Goal: Information Seeking & Learning: Find specific fact

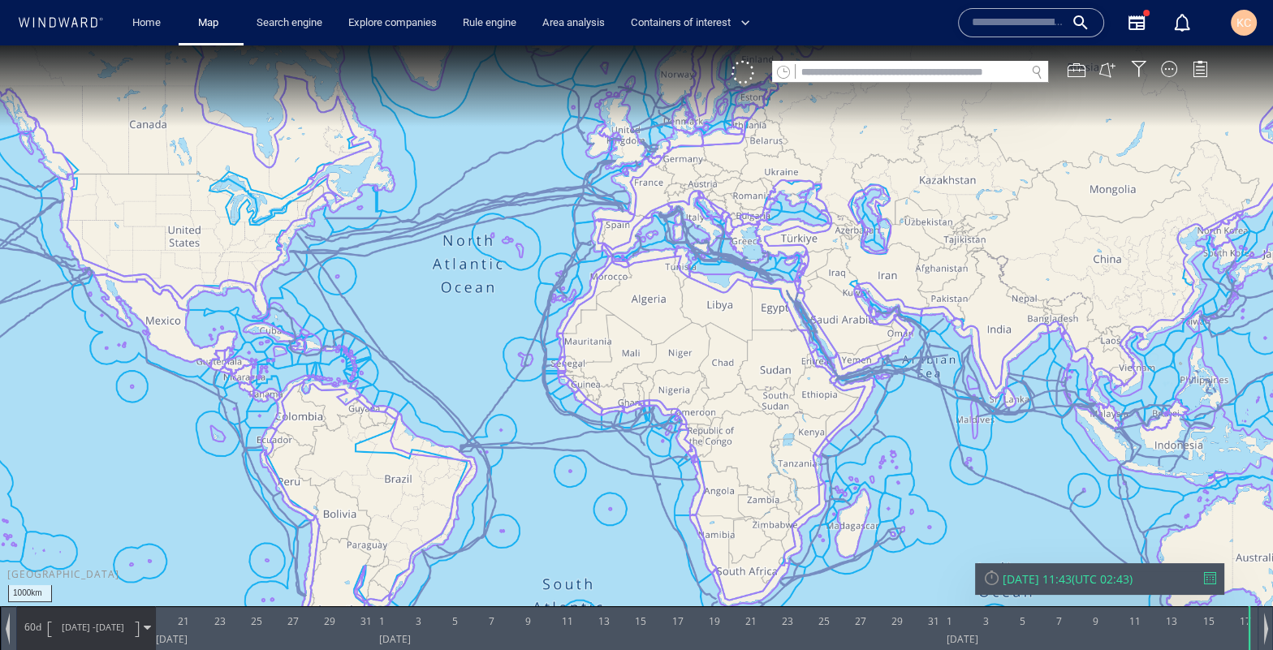
click at [768, 297] on canvas "Map" at bounding box center [636, 340] width 1273 height 590
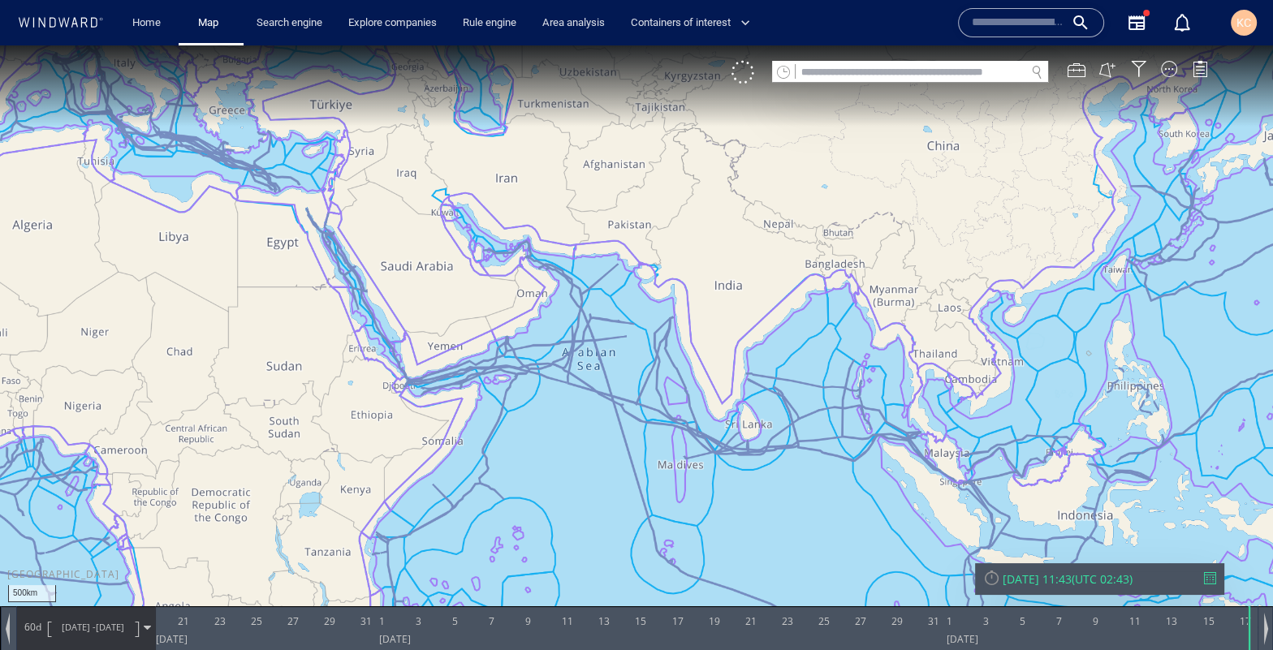
drag, startPoint x: 1059, startPoint y: 294, endPoint x: 508, endPoint y: 302, distance: 551.4
click at [511, 301] on canvas "Map" at bounding box center [636, 340] width 1273 height 590
drag, startPoint x: 688, startPoint y: 305, endPoint x: 758, endPoint y: 397, distance: 116.0
click at [758, 397] on canvas "Map" at bounding box center [636, 340] width 1273 height 590
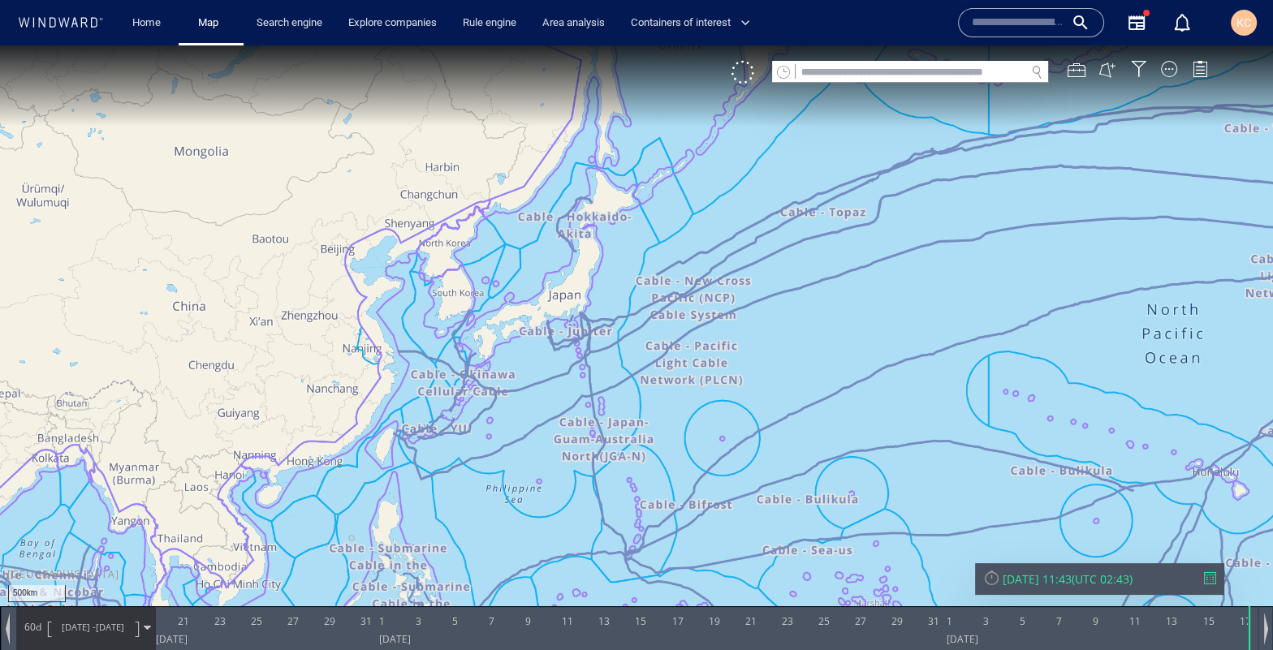
drag, startPoint x: 655, startPoint y: 335, endPoint x: 805, endPoint y: 324, distance: 150.7
click at [803, 326] on canvas "Map" at bounding box center [636, 340] width 1273 height 590
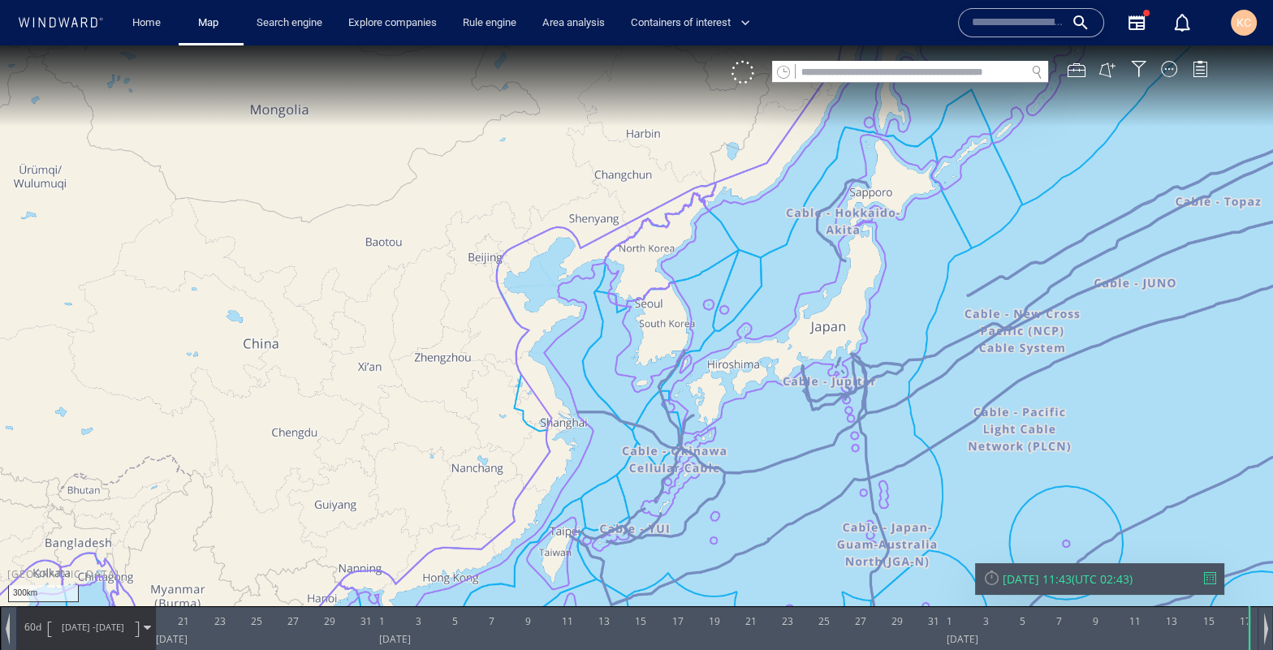
drag, startPoint x: 786, startPoint y: 267, endPoint x: 796, endPoint y: 257, distance: 13.8
click at [796, 257] on canvas "Map" at bounding box center [636, 340] width 1273 height 590
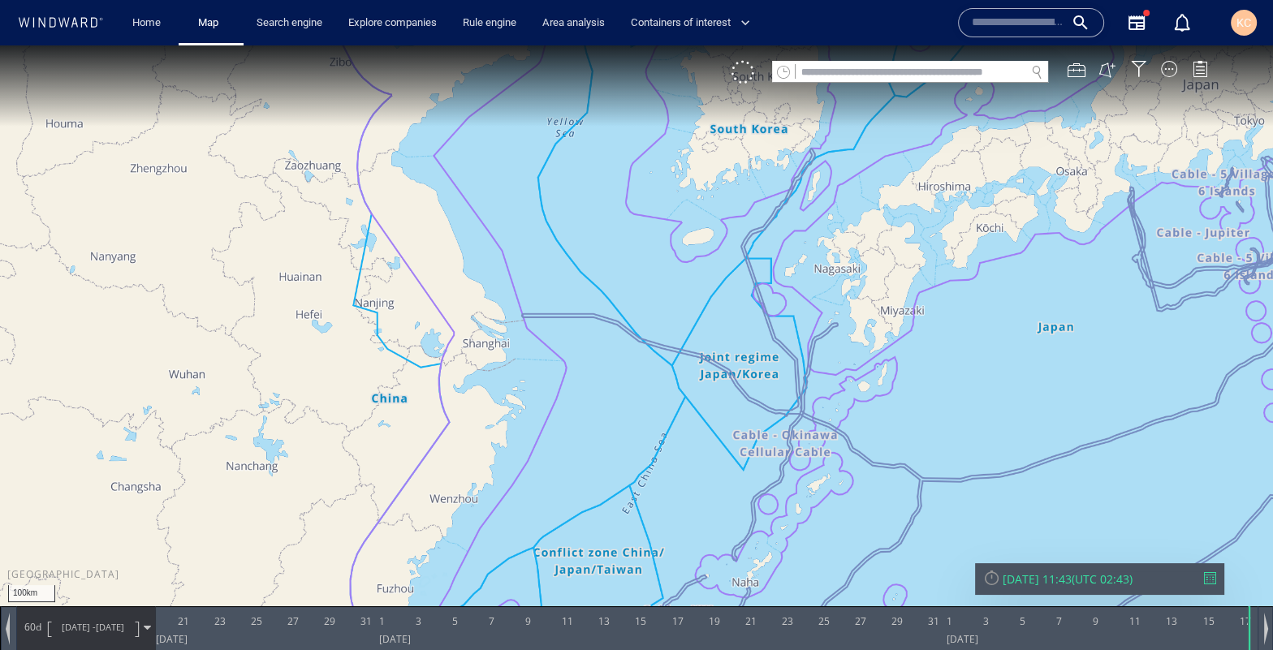
drag, startPoint x: 787, startPoint y: 259, endPoint x: 776, endPoint y: 301, distance: 43.7
click at [776, 300] on canvas "Map" at bounding box center [636, 340] width 1273 height 590
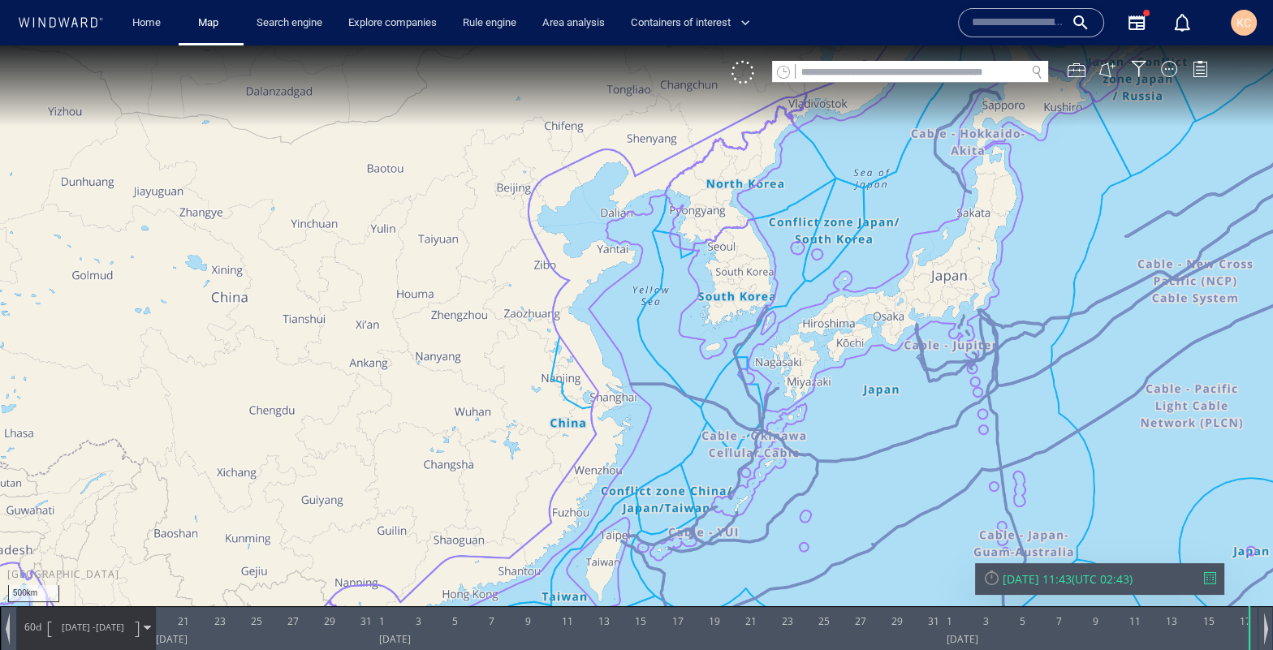
drag, startPoint x: 1048, startPoint y: 312, endPoint x: 820, endPoint y: 374, distance: 236.6
click at [820, 374] on canvas "Map" at bounding box center [636, 340] width 1273 height 590
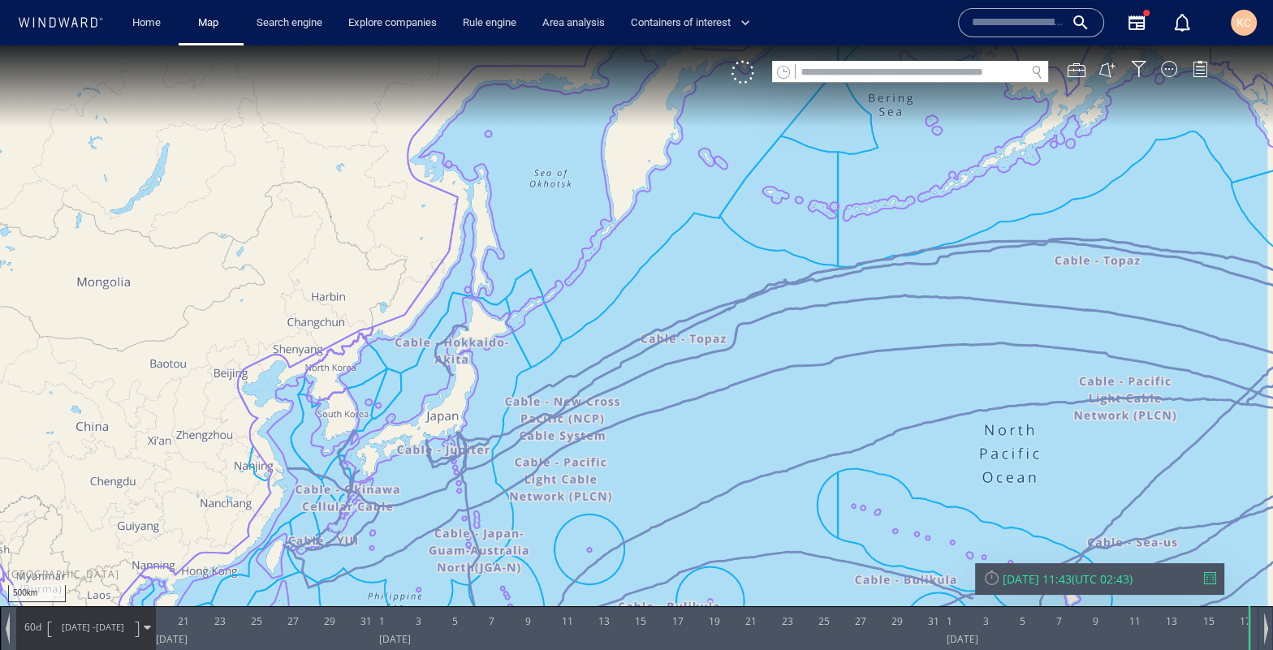
drag, startPoint x: 983, startPoint y: 315, endPoint x: 469, endPoint y: 299, distance: 513.5
click at [600, 295] on canvas "Map" at bounding box center [636, 340] width 1273 height 590
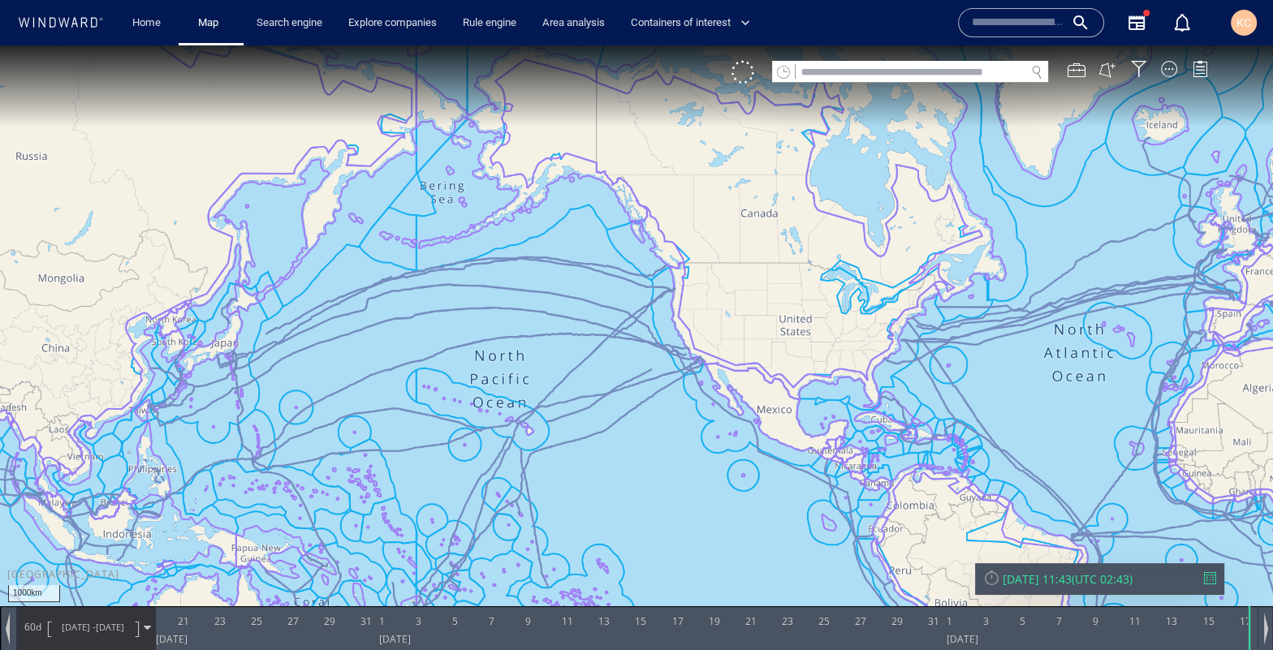
drag, startPoint x: 641, startPoint y: 306, endPoint x: 521, endPoint y: 310, distance: 120.3
click at [575, 306] on canvas "Map" at bounding box center [636, 340] width 1273 height 590
click at [624, 306] on canvas "Map" at bounding box center [636, 340] width 1273 height 590
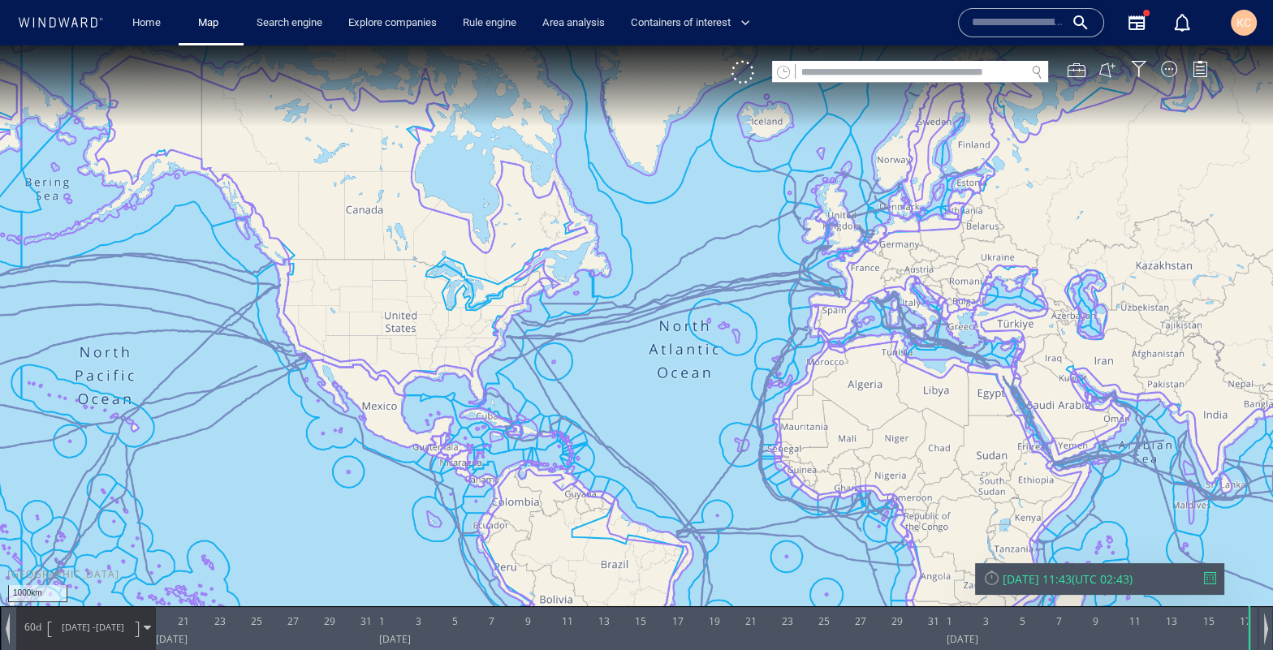
drag, startPoint x: 823, startPoint y: 211, endPoint x: 747, endPoint y: 270, distance: 96.2
click at [749, 274] on canvas "Map" at bounding box center [636, 340] width 1273 height 590
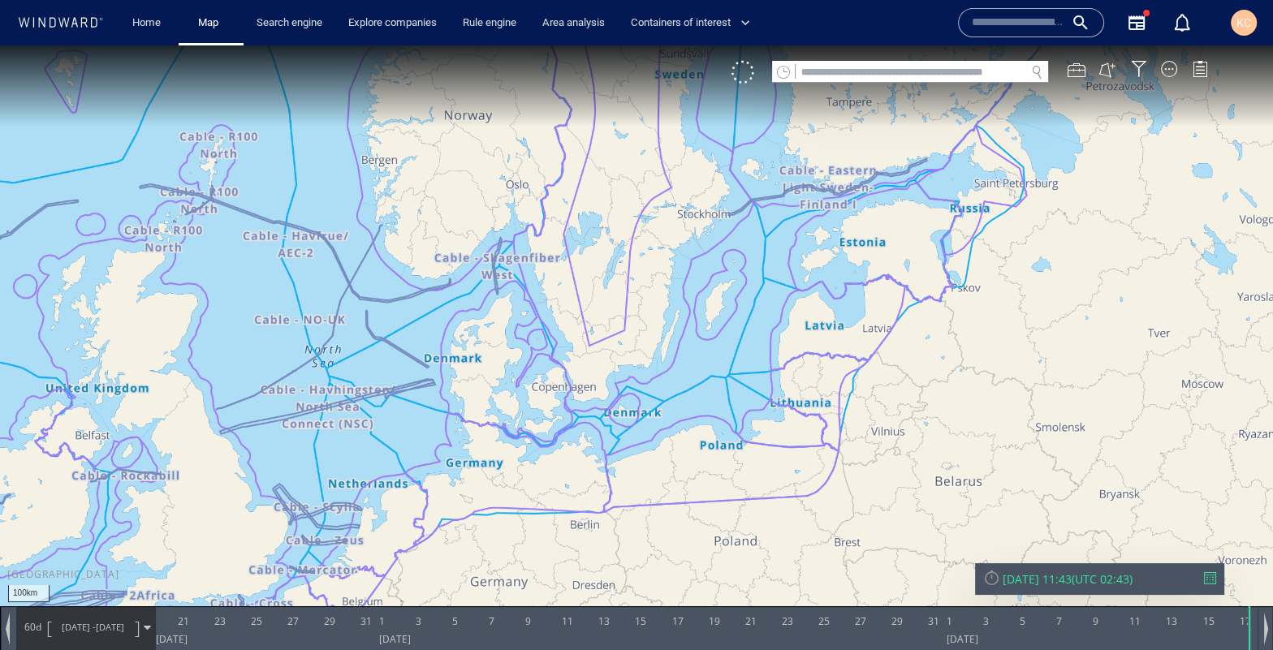
drag, startPoint x: 438, startPoint y: 377, endPoint x: 659, endPoint y: 375, distance: 220.9
click at [642, 364] on canvas "Map" at bounding box center [636, 340] width 1273 height 590
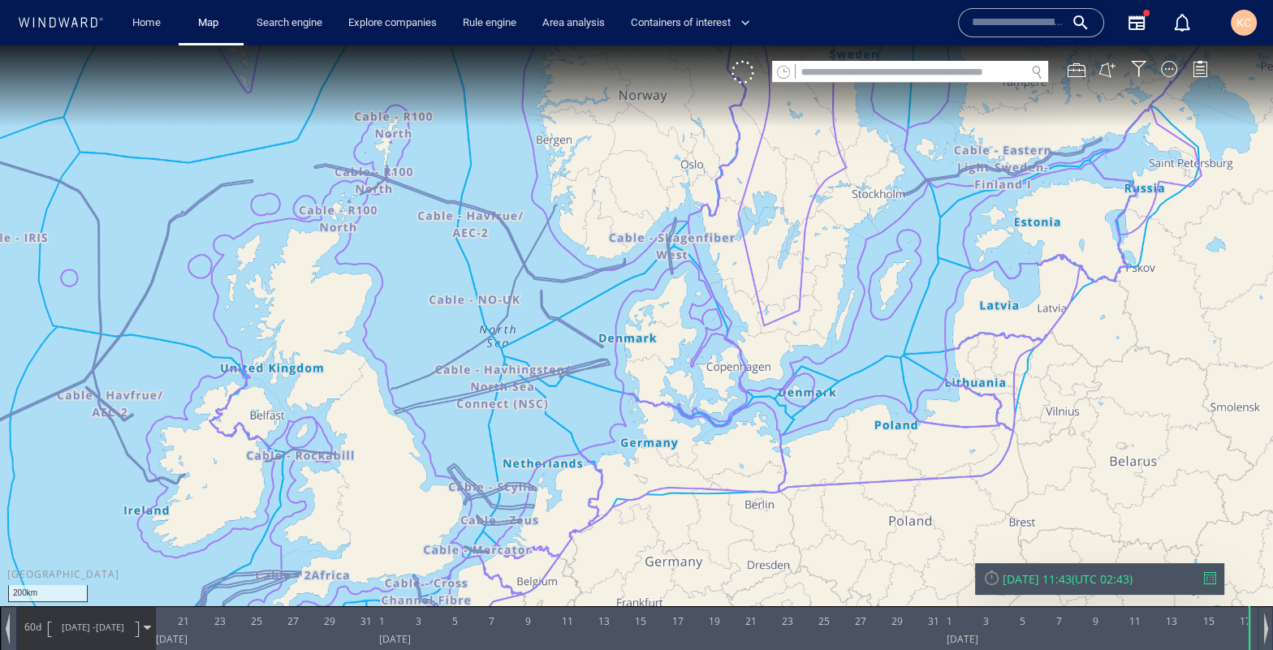
drag, startPoint x: 581, startPoint y: 348, endPoint x: 996, endPoint y: 261, distance: 424.1
click at [931, 274] on canvas "Map" at bounding box center [636, 340] width 1273 height 590
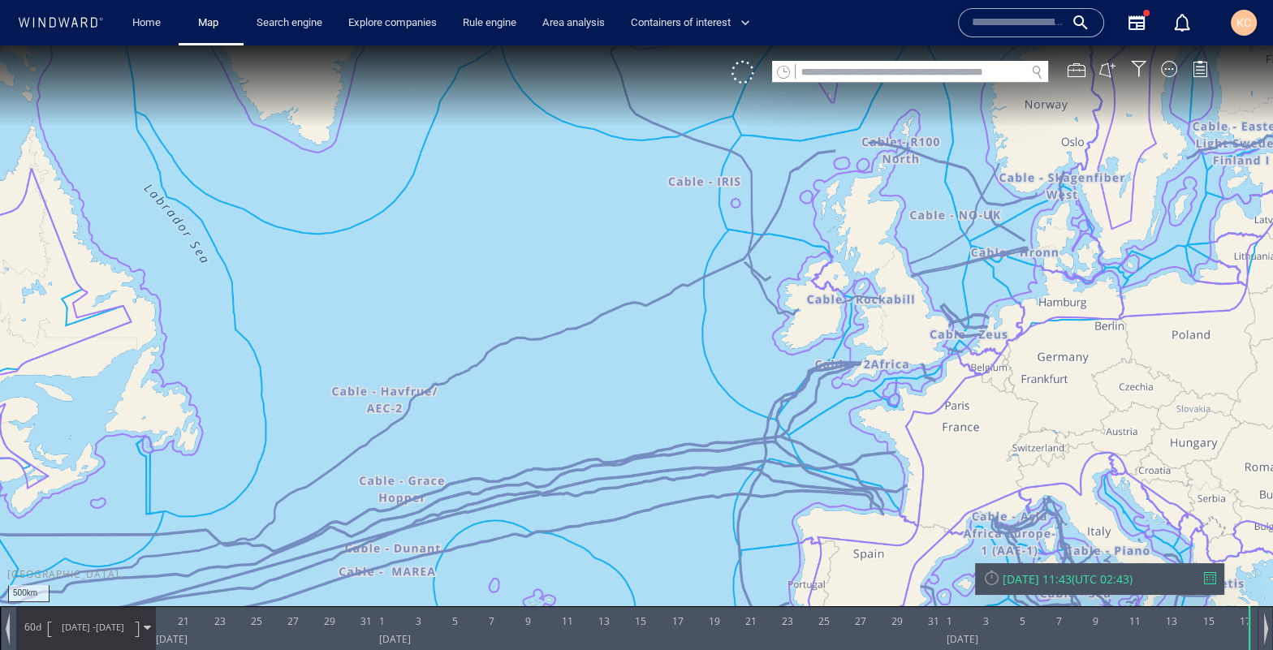
click at [710, 358] on canvas "Map" at bounding box center [636, 340] width 1273 height 590
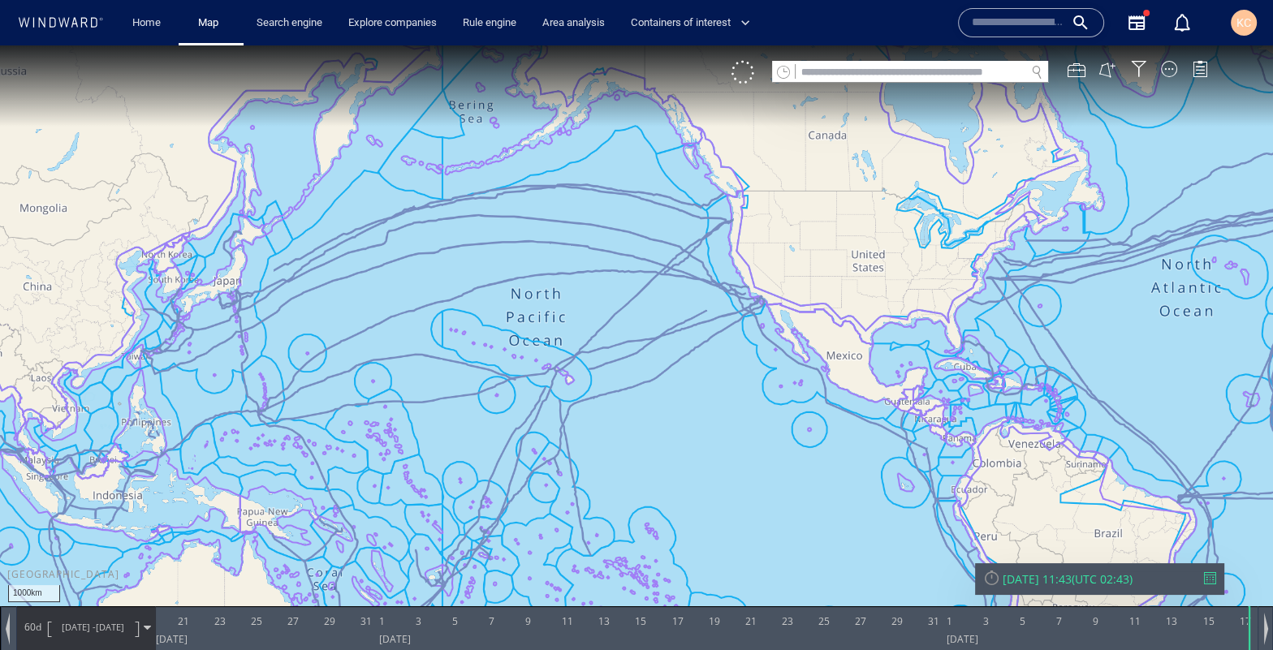
drag, startPoint x: 812, startPoint y: 365, endPoint x: 1153, endPoint y: 314, distance: 344.9
click at [1113, 321] on canvas "Map" at bounding box center [636, 340] width 1273 height 590
drag, startPoint x: 551, startPoint y: 365, endPoint x: 1069, endPoint y: 337, distance: 519.7
click at [1068, 337] on canvas "Map" at bounding box center [636, 340] width 1273 height 590
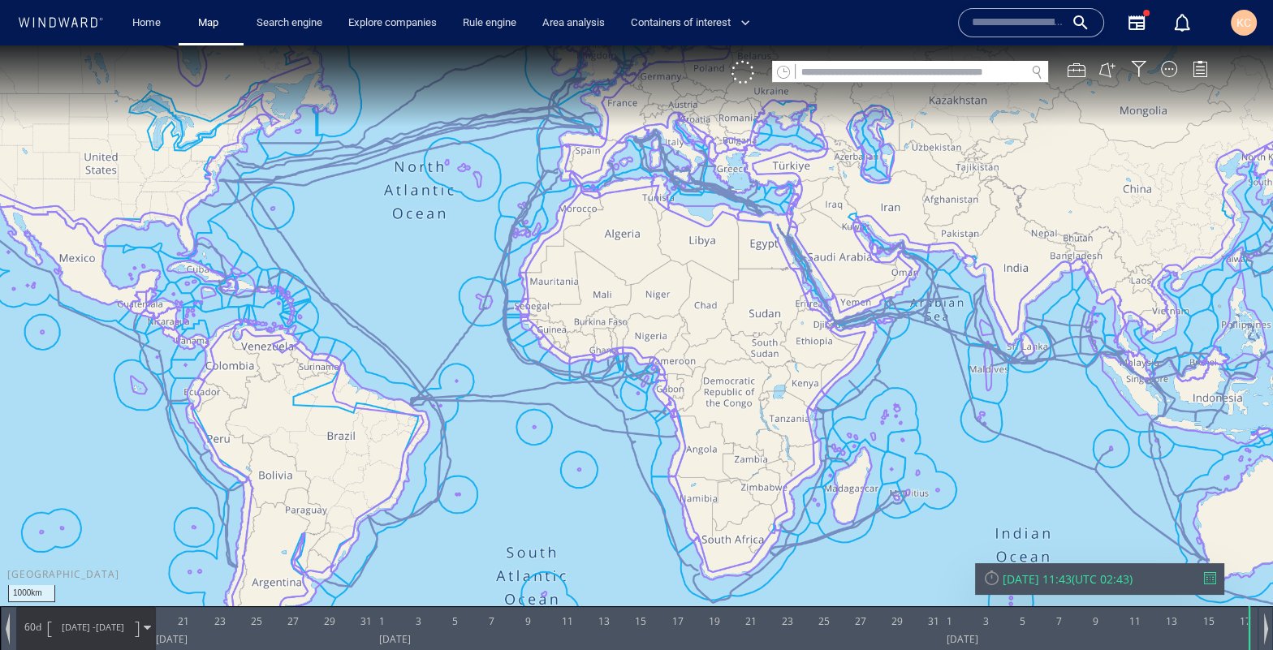
drag, startPoint x: 752, startPoint y: 335, endPoint x: 565, endPoint y: 382, distance: 192.6
click at [568, 383] on canvas "Map" at bounding box center [636, 340] width 1273 height 590
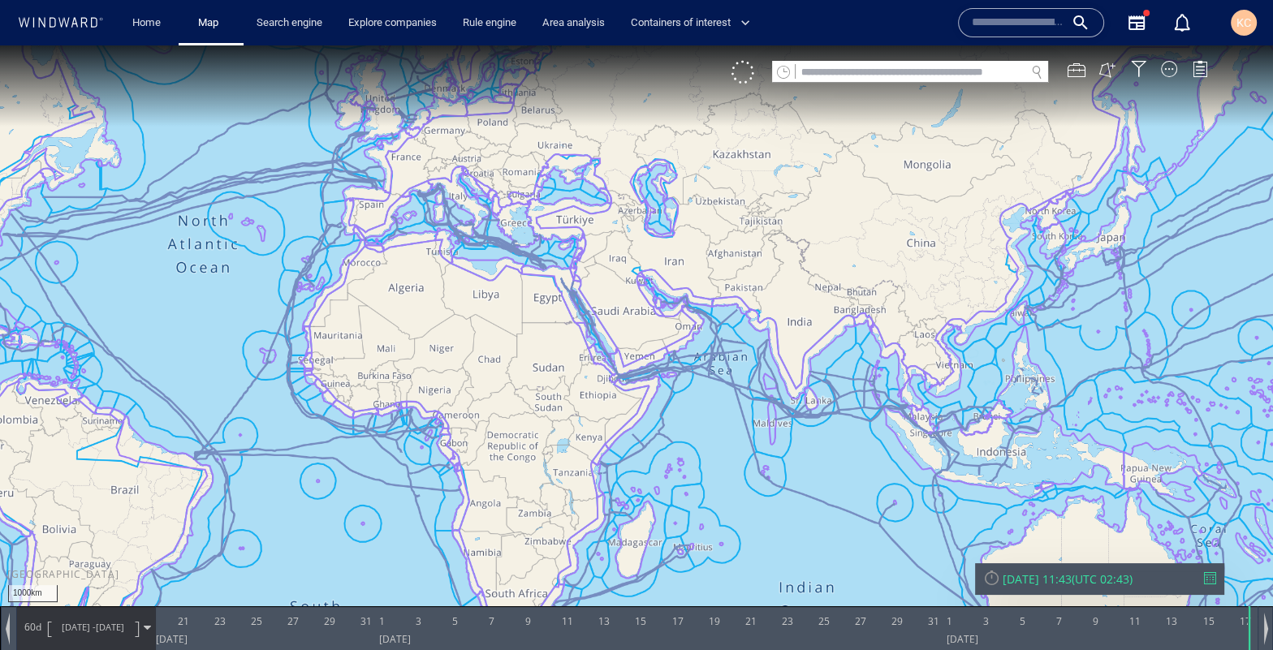
drag, startPoint x: 745, startPoint y: 315, endPoint x: 624, endPoint y: 314, distance: 121.8
click at [626, 313] on canvas "Map" at bounding box center [636, 340] width 1273 height 590
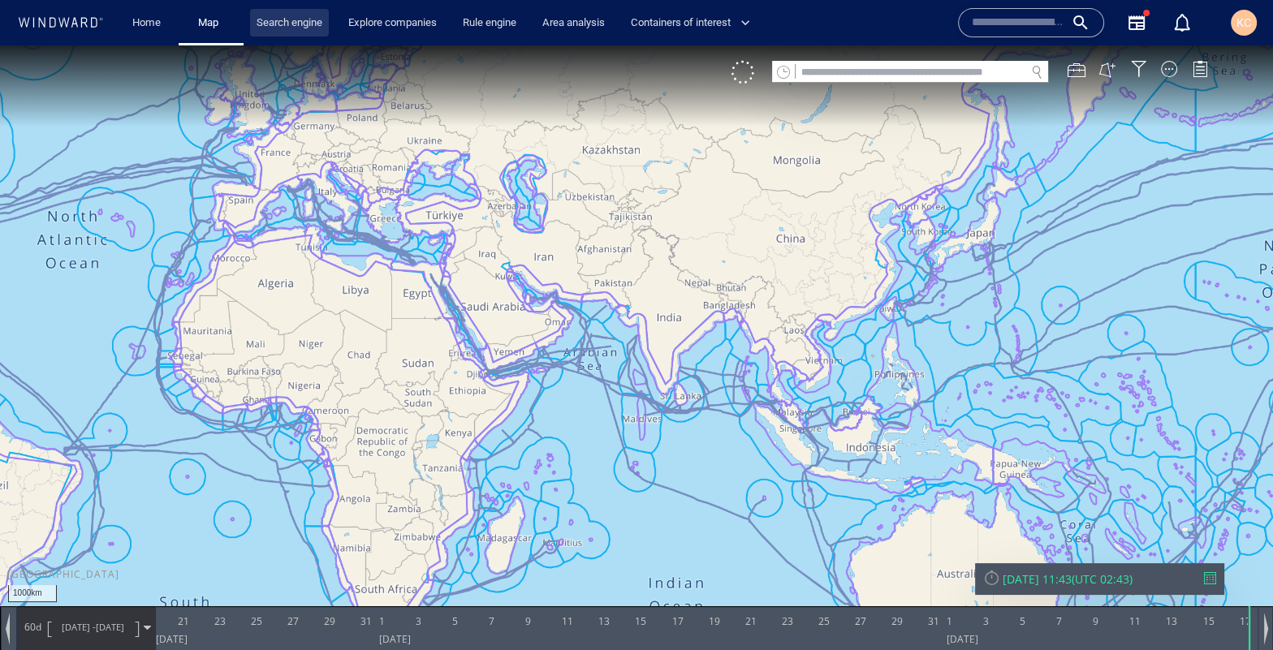
click at [284, 19] on link "Search engine" at bounding box center [289, 23] width 79 height 28
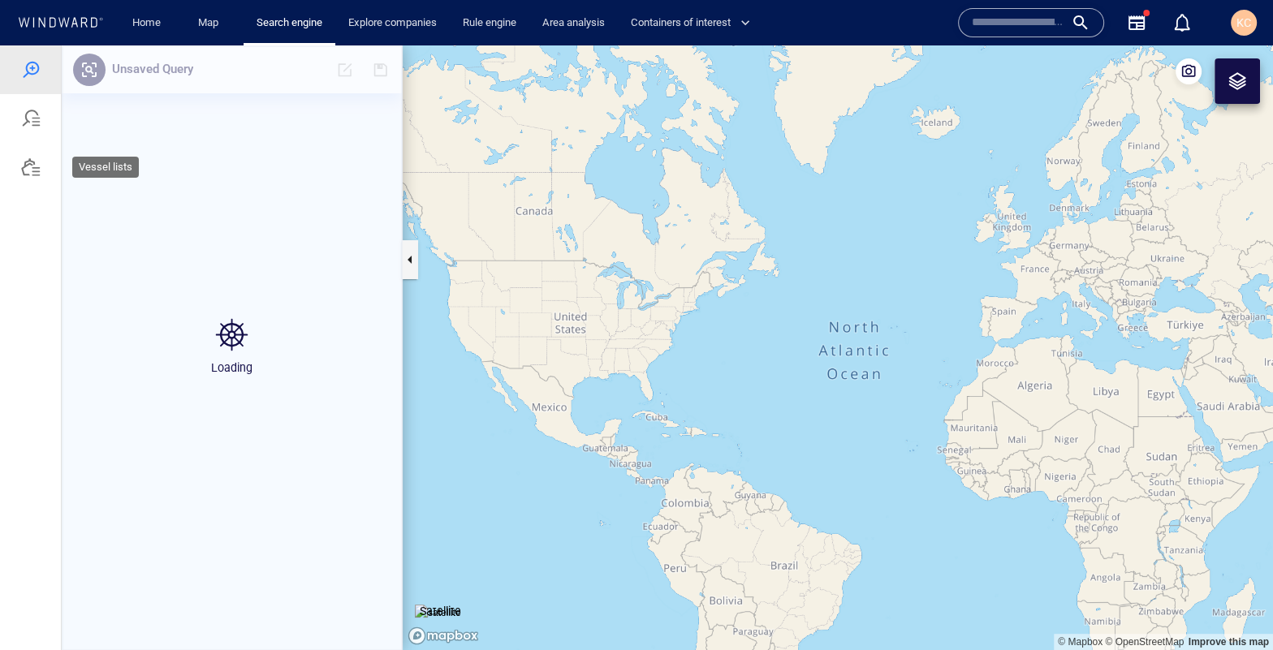
click at [31, 169] on div at bounding box center [30, 167] width 19 height 19
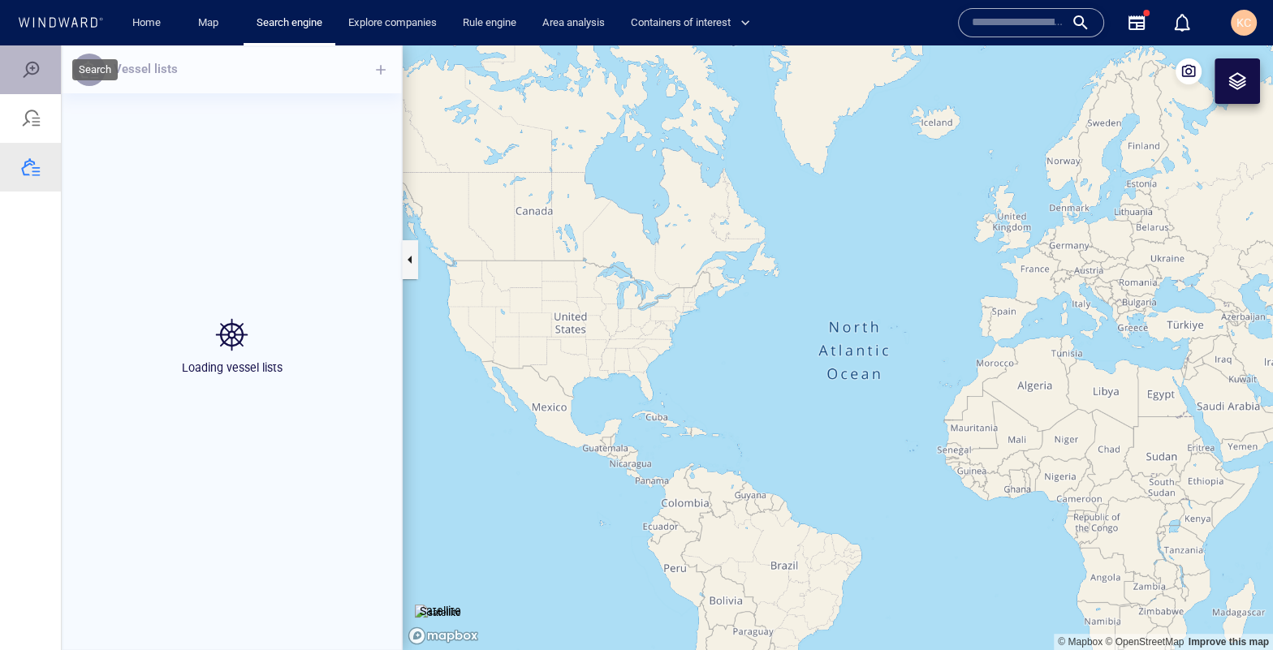
click at [44, 70] on div at bounding box center [30, 69] width 61 height 49
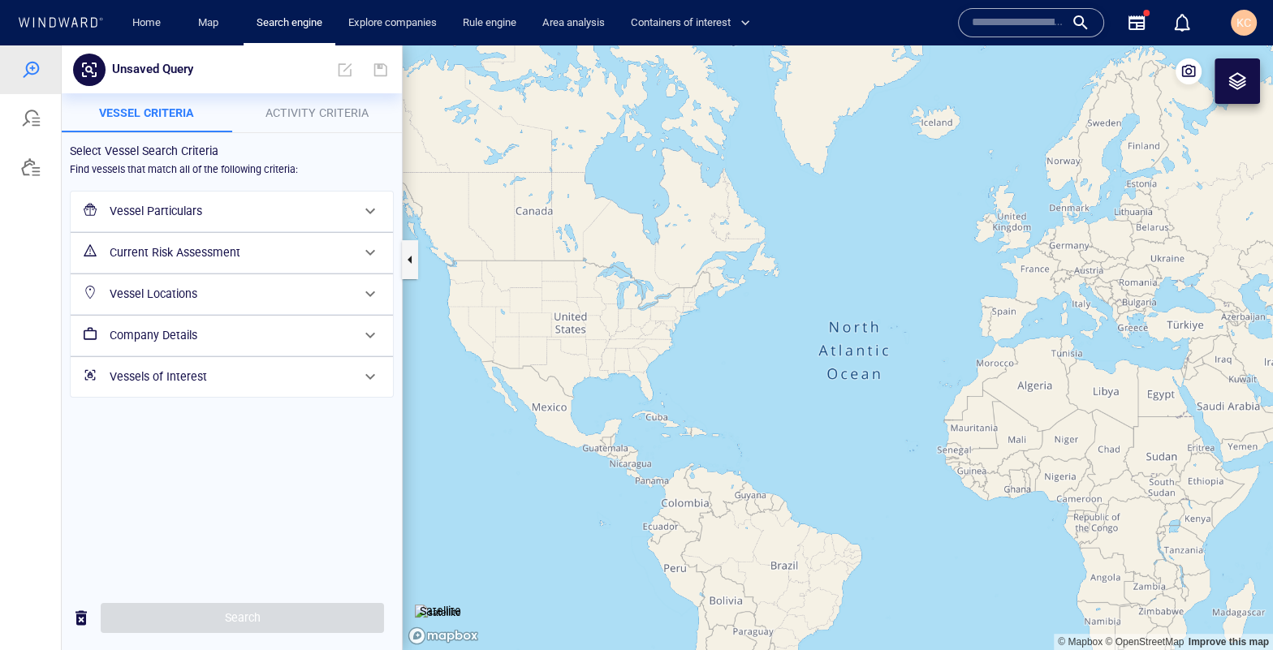
click at [348, 118] on span "Activity Criteria" at bounding box center [317, 112] width 103 height 13
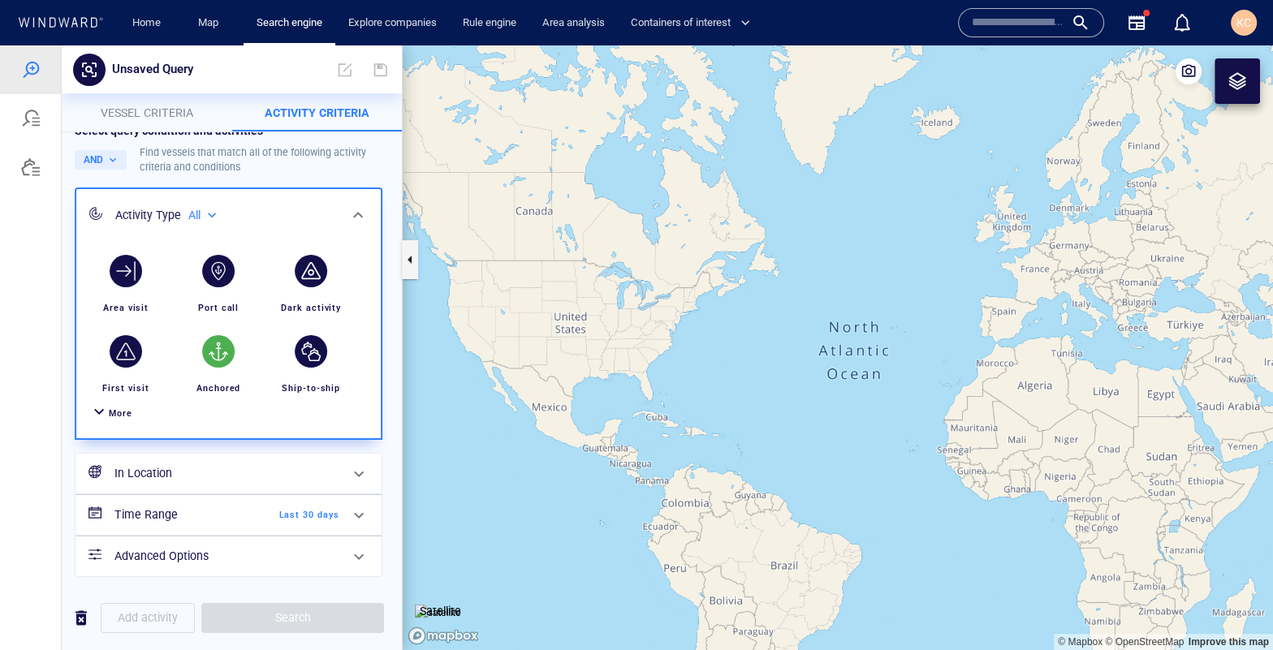
scroll to position [24, 0]
click at [114, 408] on span "More" at bounding box center [121, 413] width 24 height 11
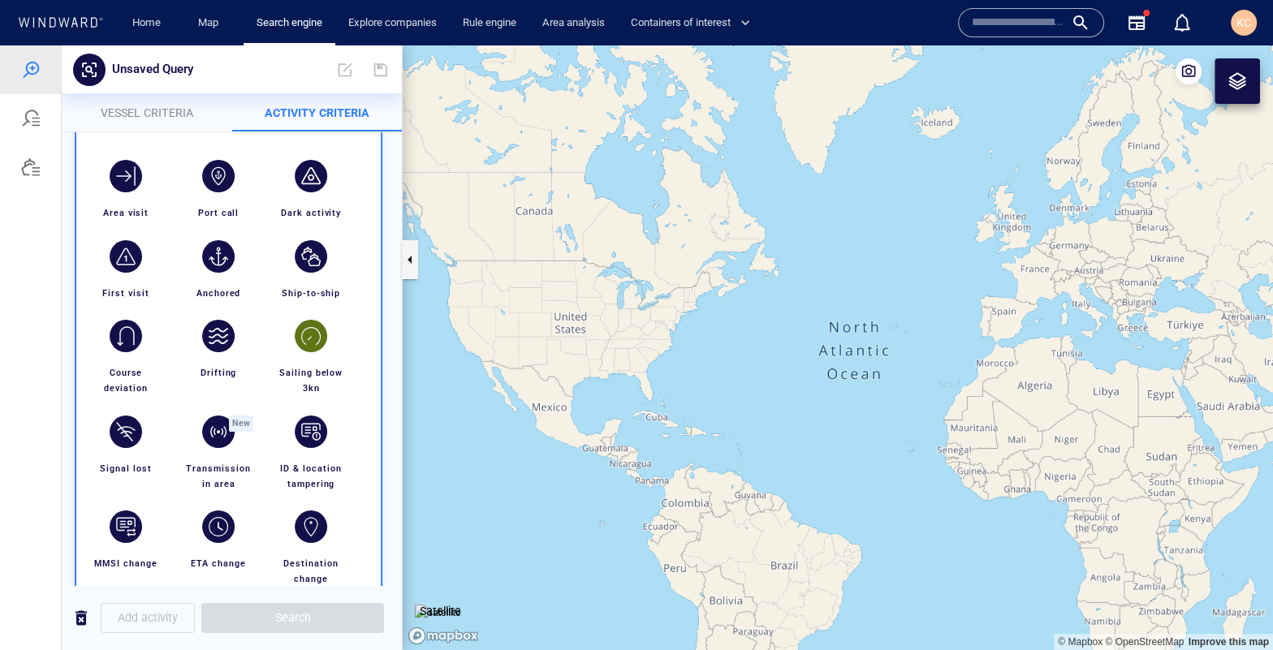
scroll to position [114, 0]
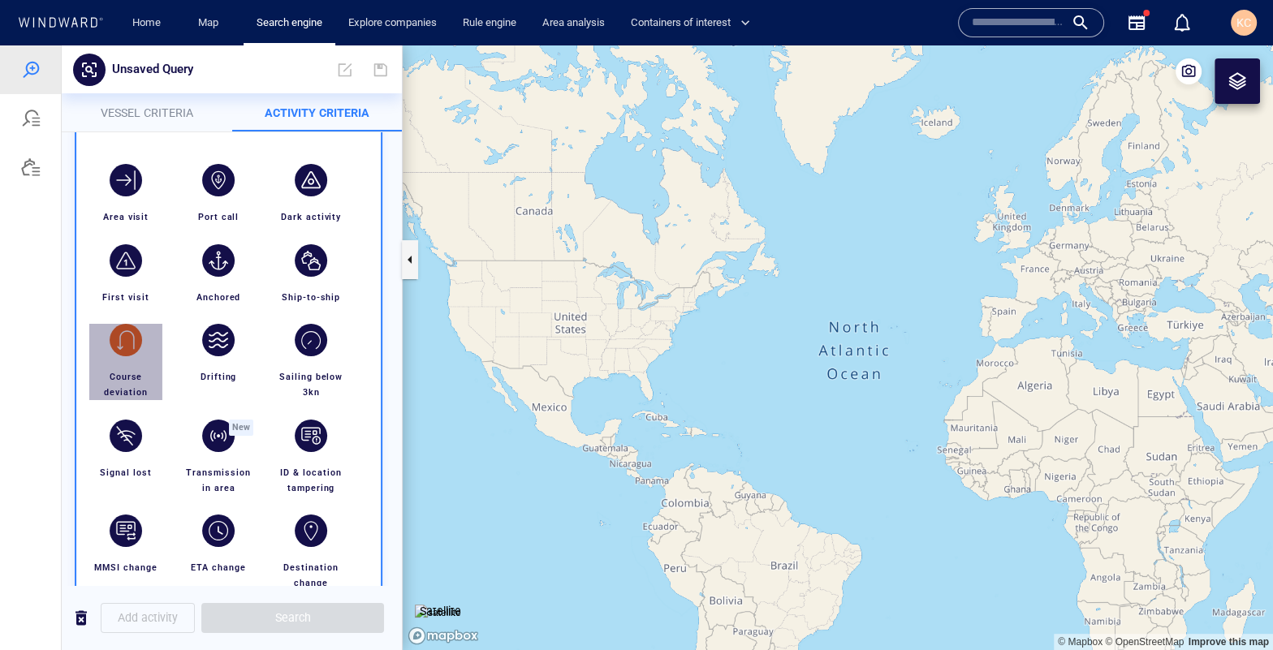
click at [133, 348] on div "button" at bounding box center [126, 340] width 32 height 32
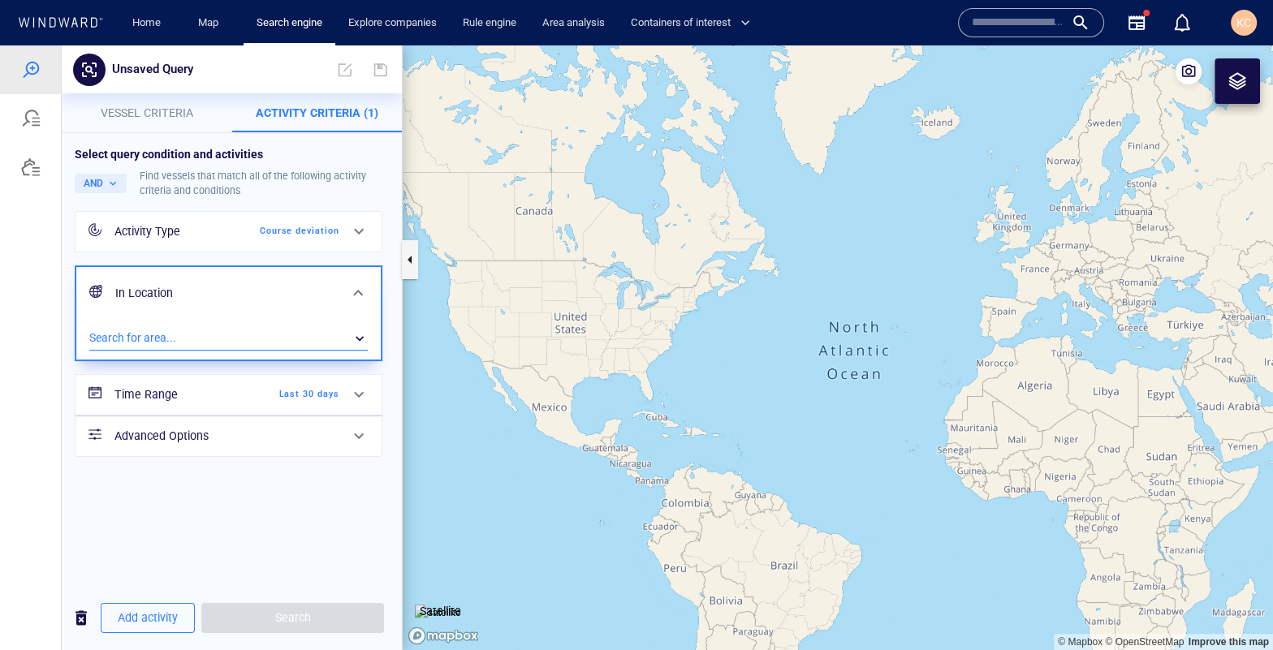
click at [222, 334] on div "​" at bounding box center [228, 338] width 279 height 24
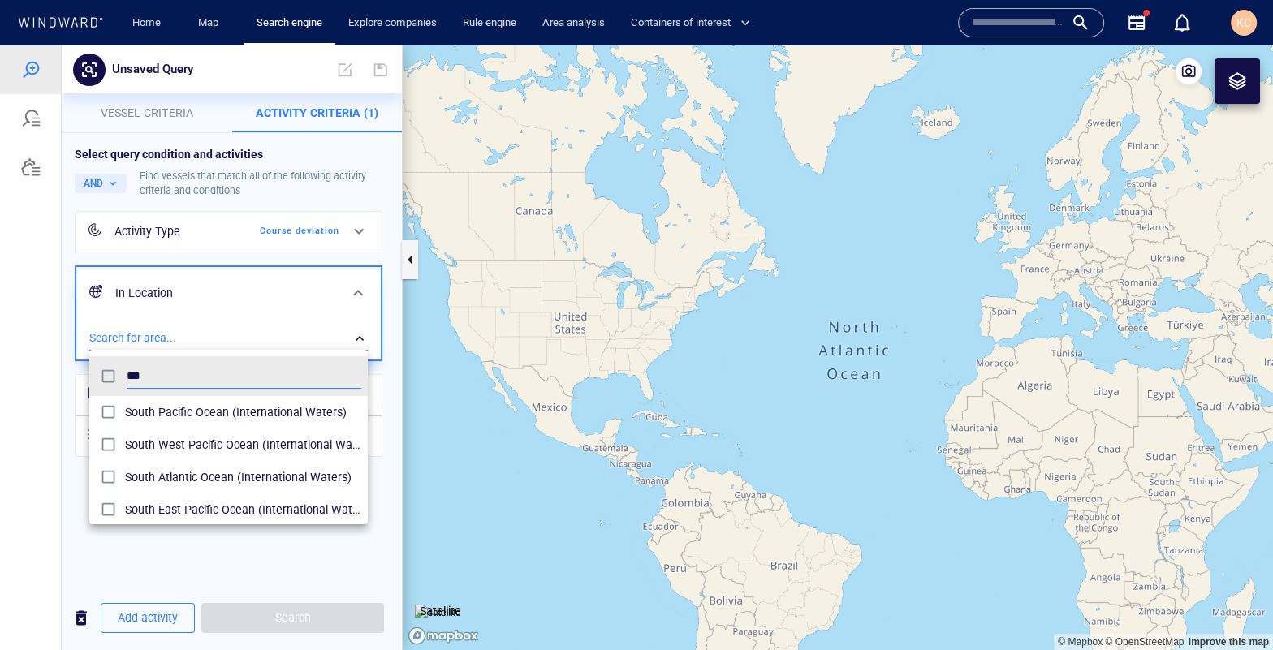
scroll to position [148, 265]
type input "**********"
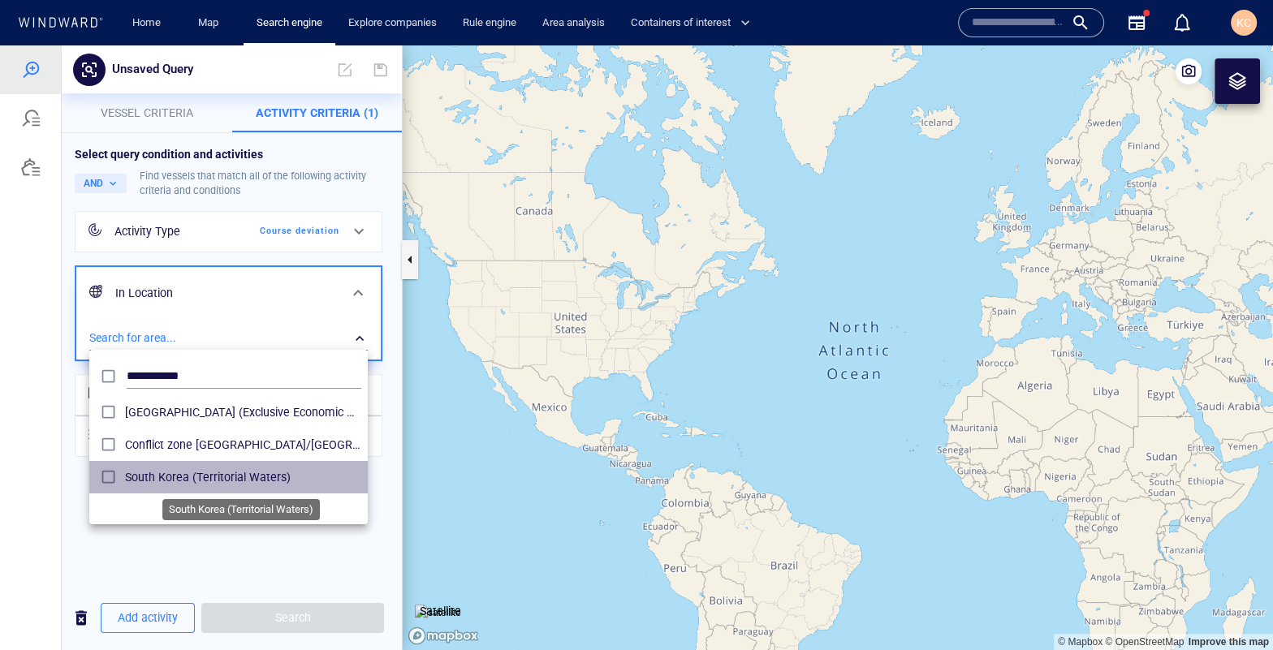
click at [243, 478] on span "South Korea (Territorial Waters)" at bounding box center [243, 477] width 236 height 19
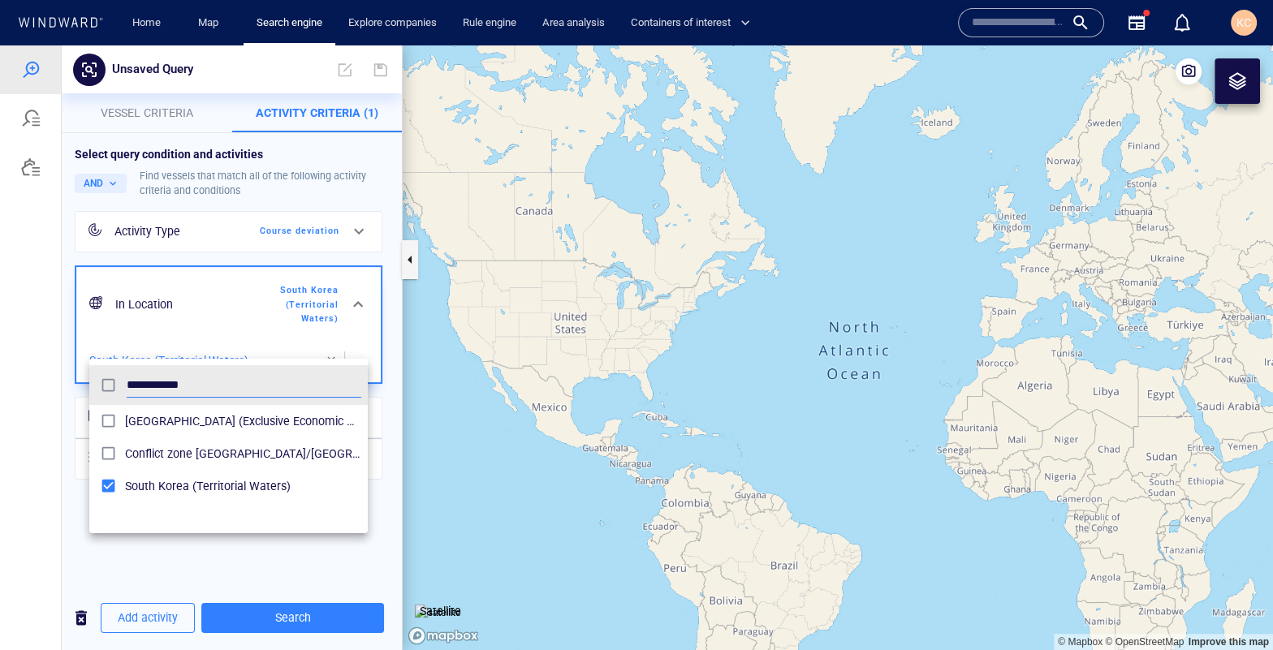
click at [87, 559] on div at bounding box center [636, 347] width 1273 height 605
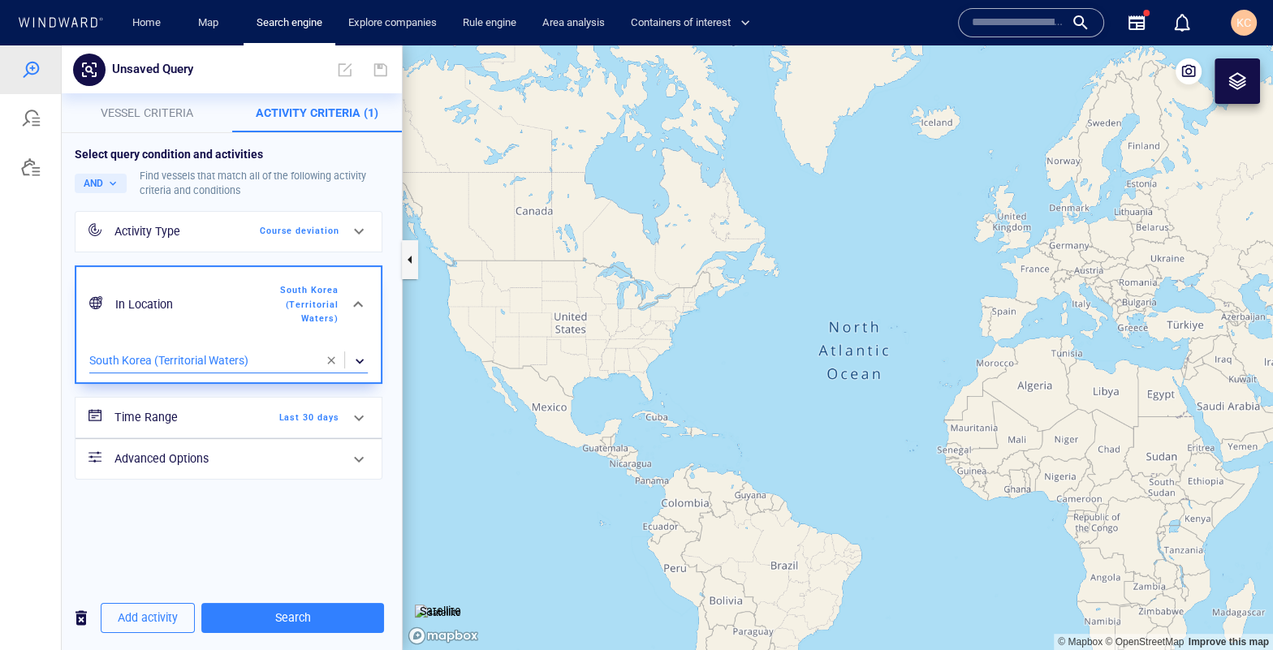
click at [319, 411] on span "Last 30 days" at bounding box center [292, 418] width 93 height 15
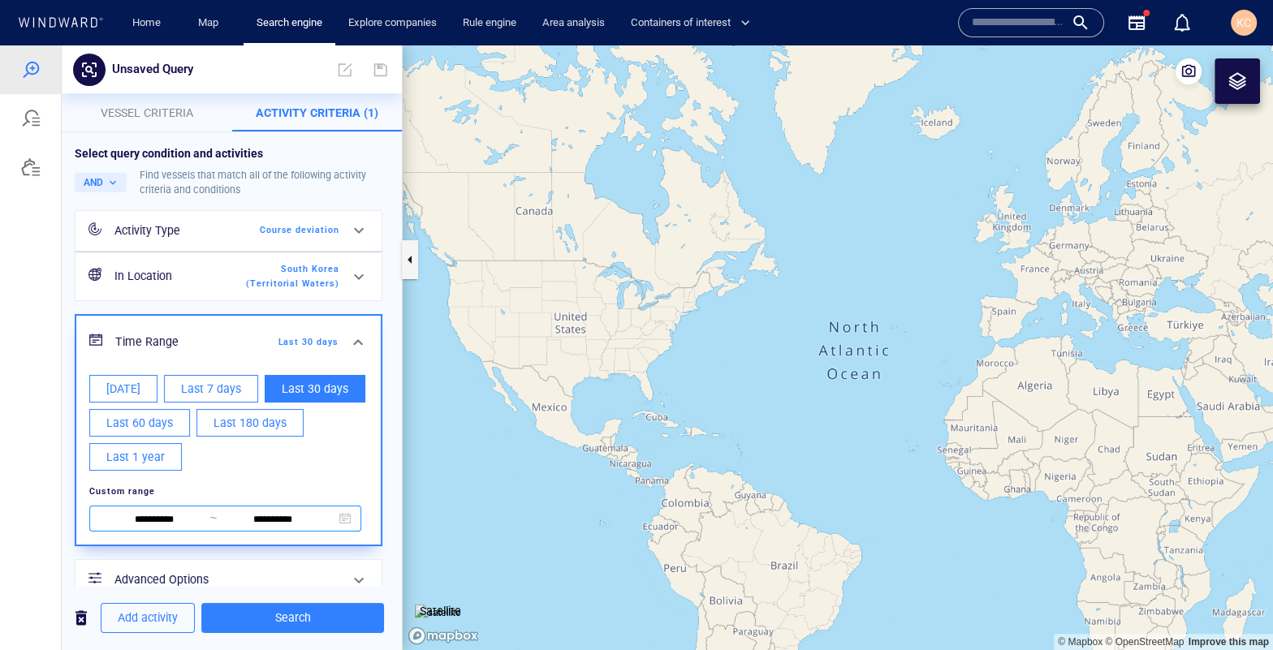
click at [182, 529] on input "**********" at bounding box center [154, 521] width 111 height 18
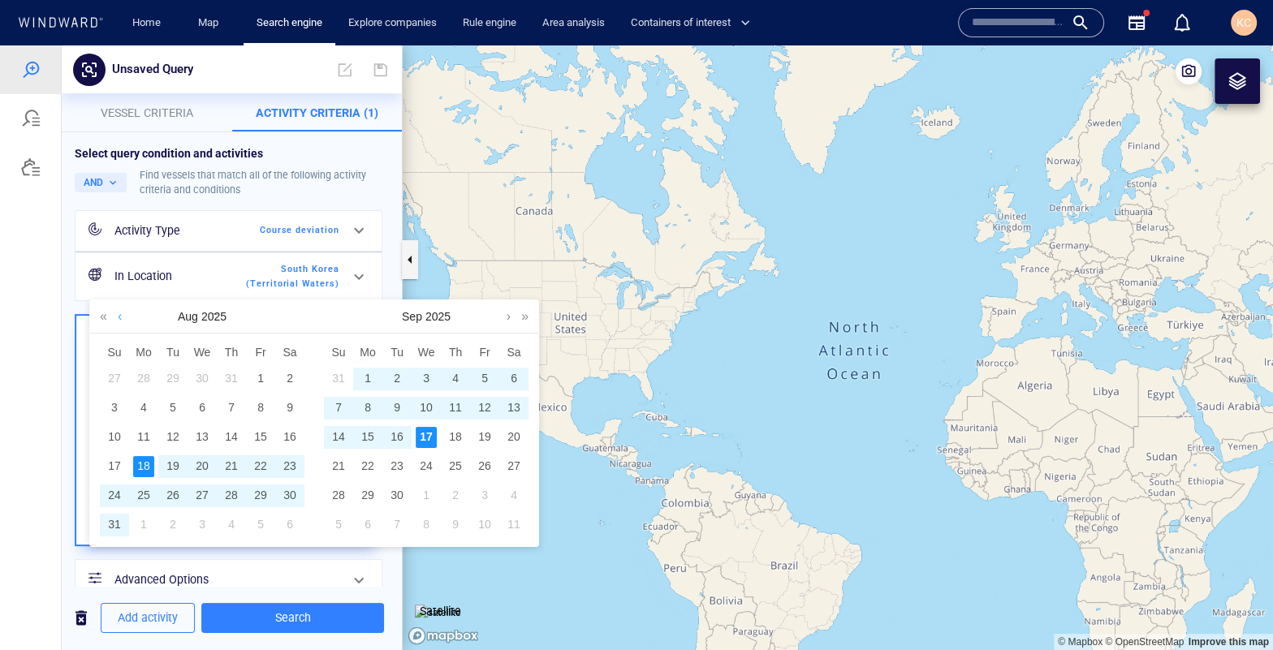
click at [123, 319] on link at bounding box center [120, 316] width 12 height 32
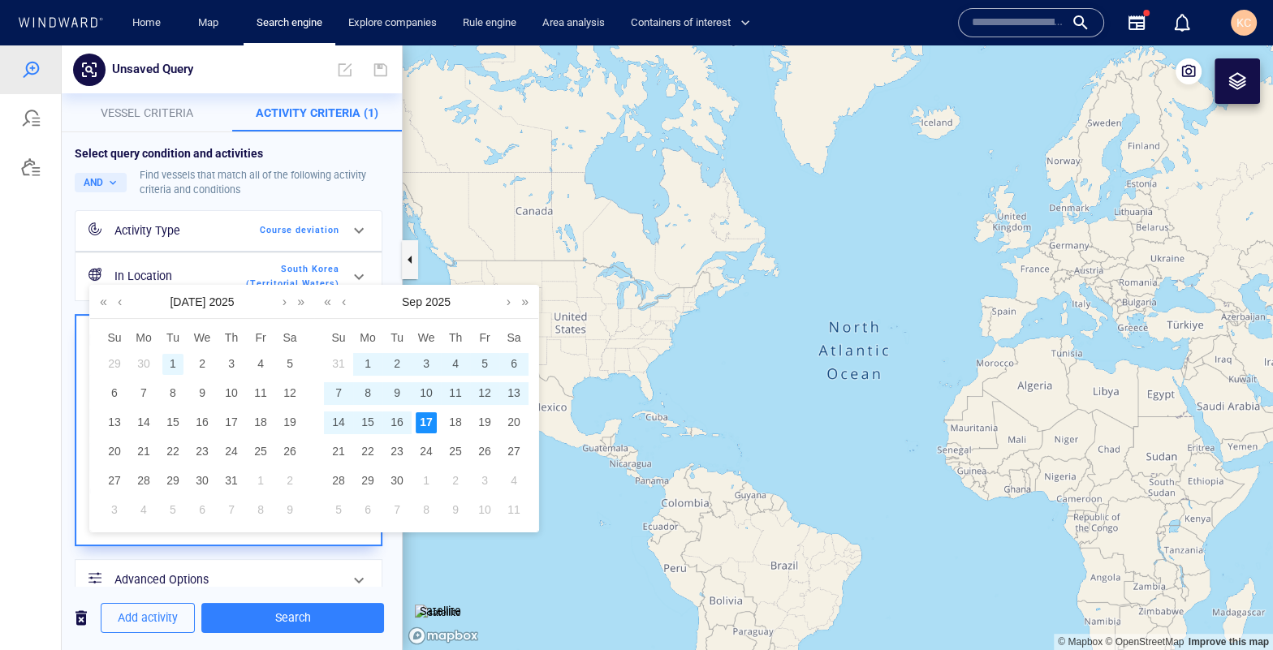
click at [166, 362] on div "1" at bounding box center [172, 364] width 21 height 21
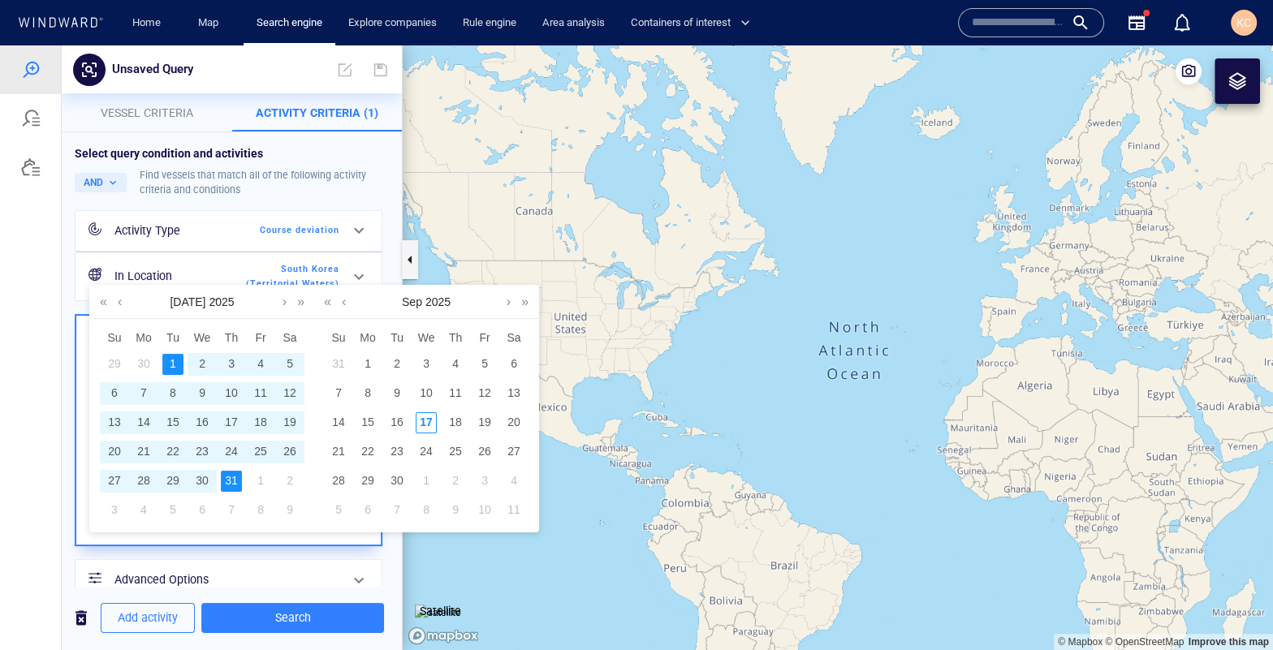
click at [232, 486] on div "31" at bounding box center [231, 481] width 21 height 21
type input "**********"
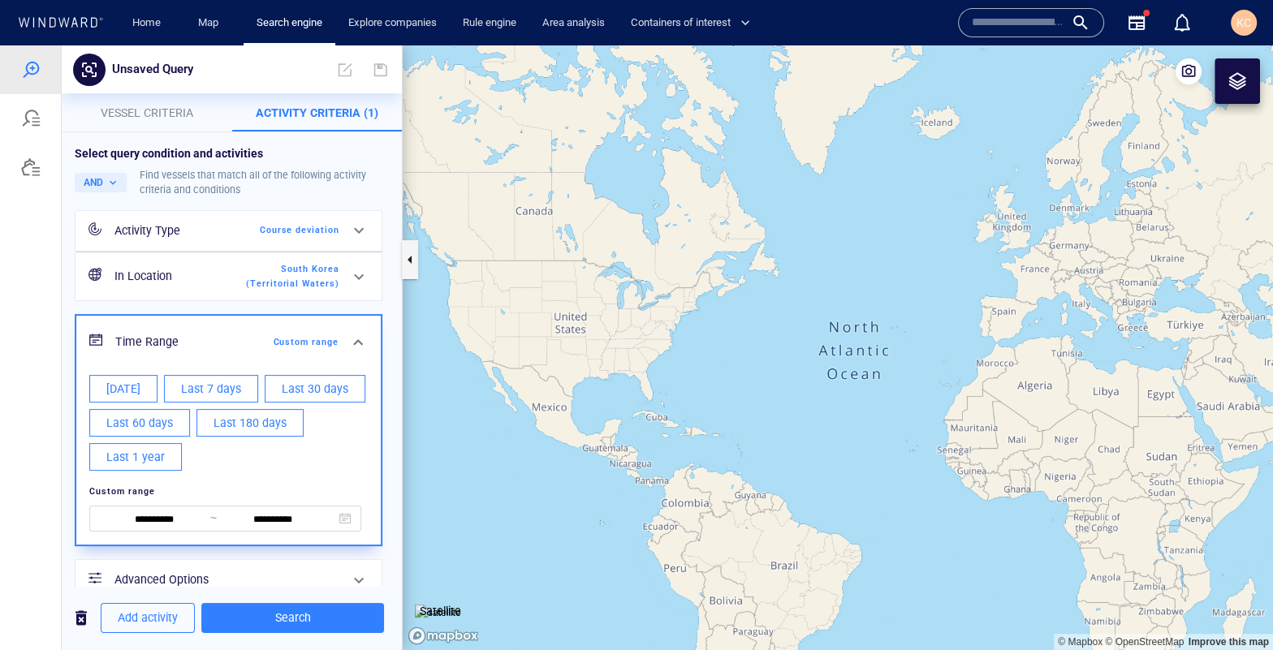
click at [44, 552] on div at bounding box center [31, 347] width 62 height 605
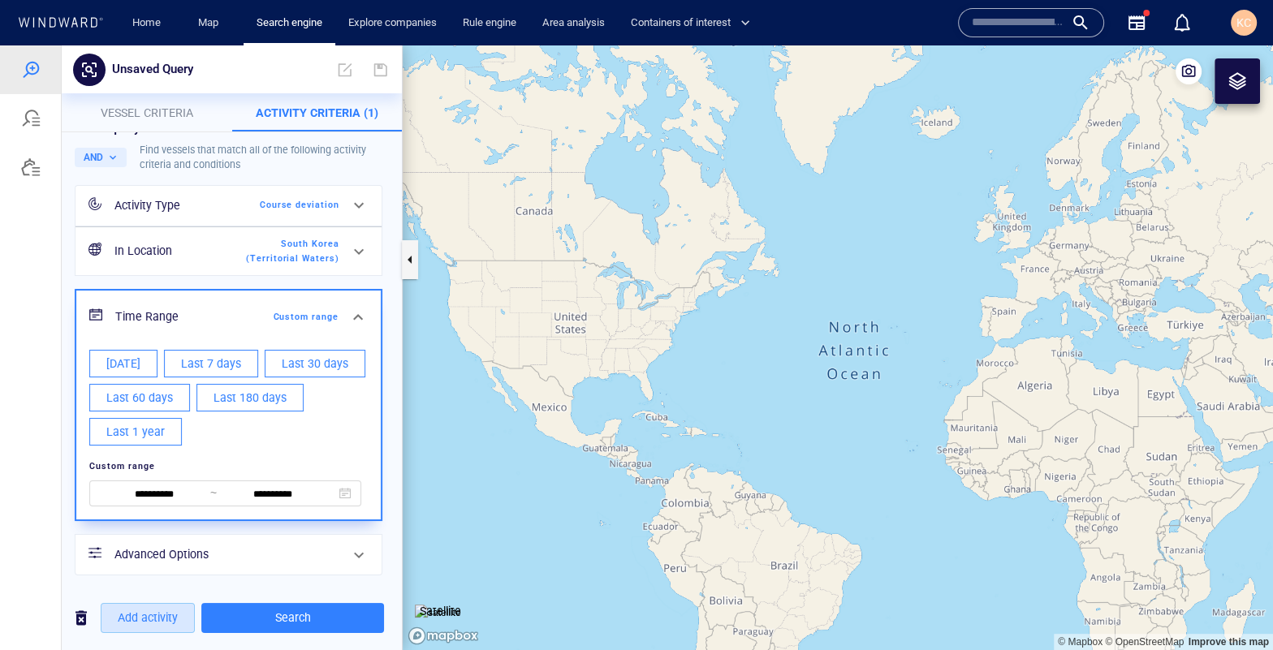
click at [136, 621] on span "Add activity" at bounding box center [148, 618] width 60 height 20
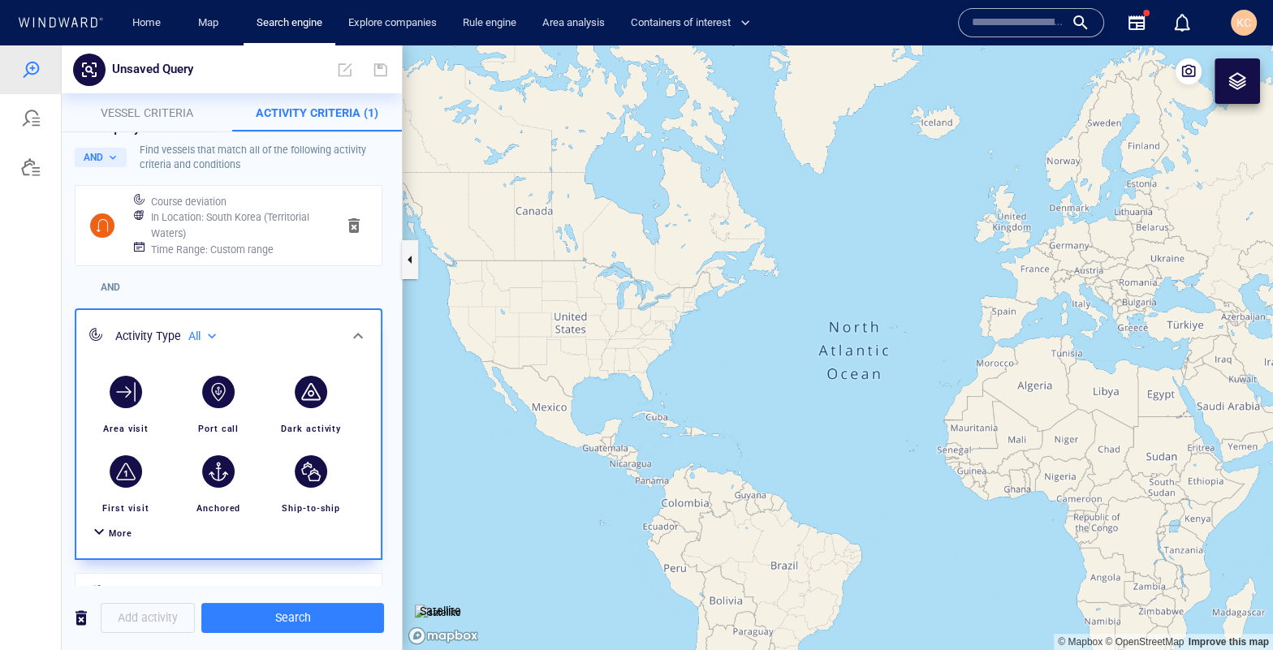
scroll to position [39, 0]
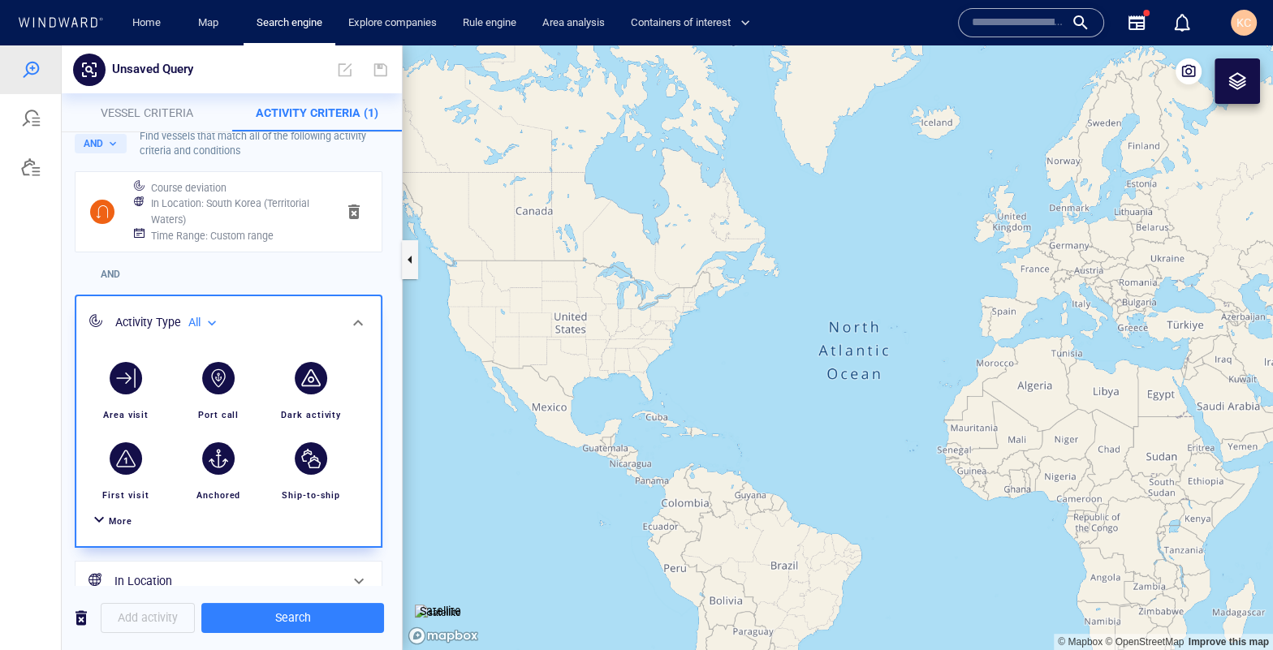
click at [115, 516] on span "More" at bounding box center [121, 521] width 24 height 11
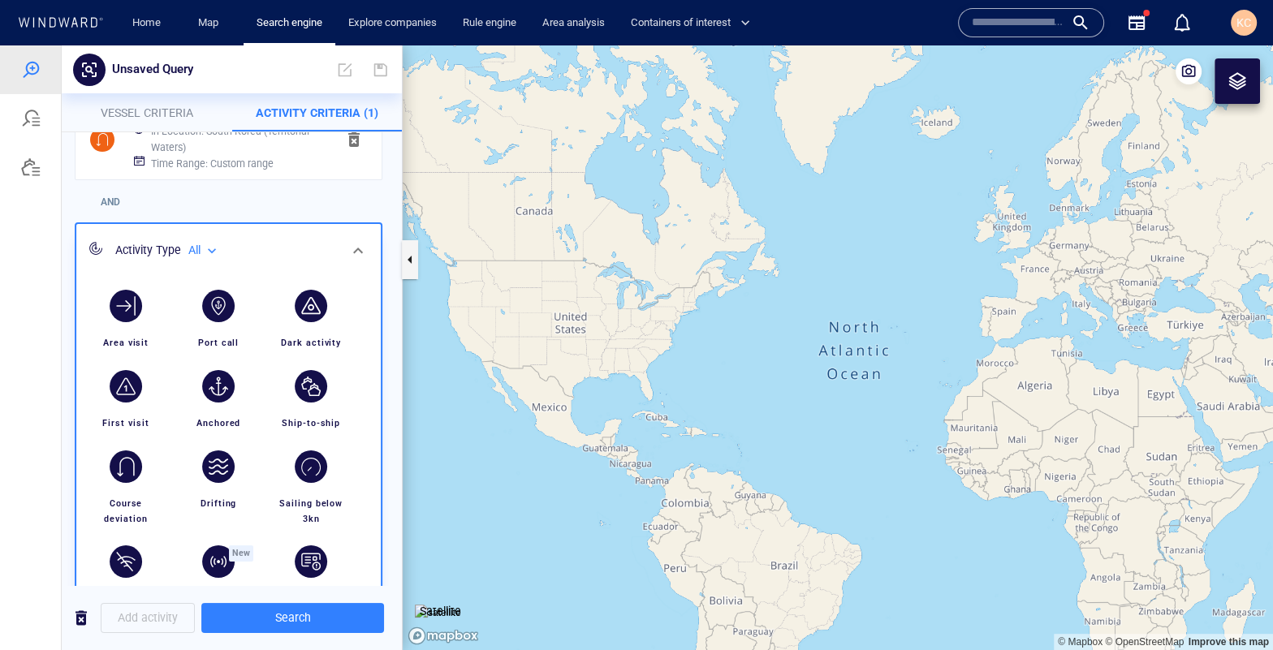
scroll to position [310, 0]
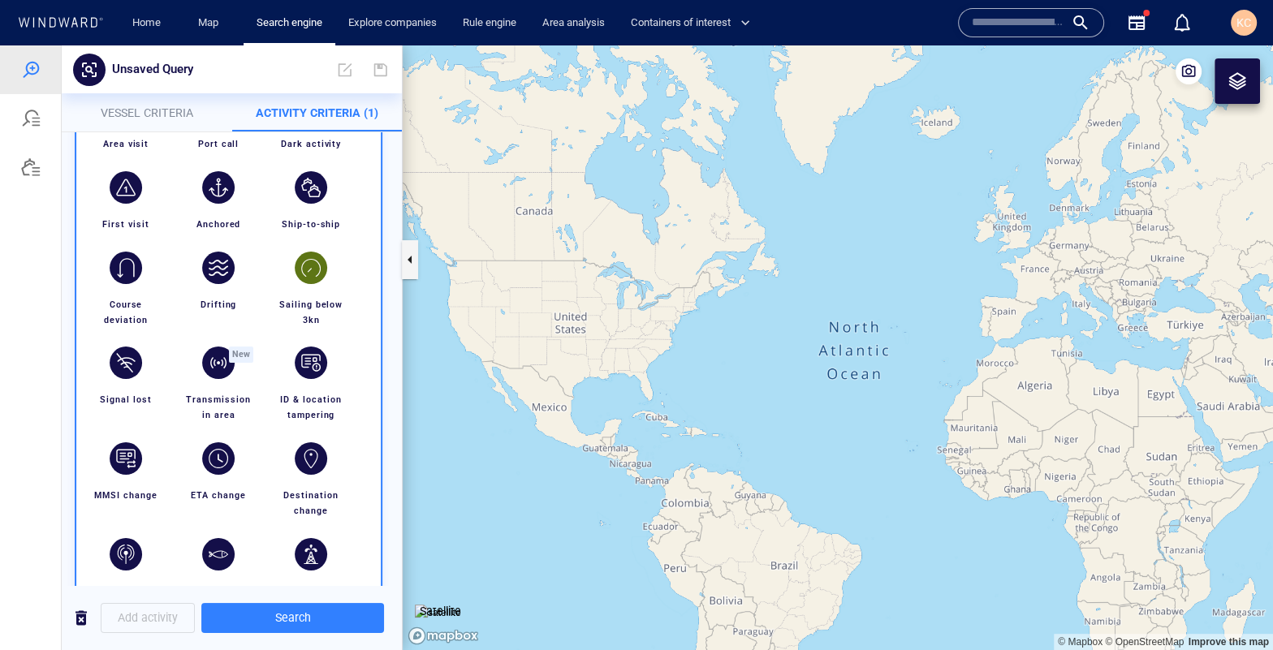
click at [324, 272] on div "button" at bounding box center [311, 268] width 32 height 32
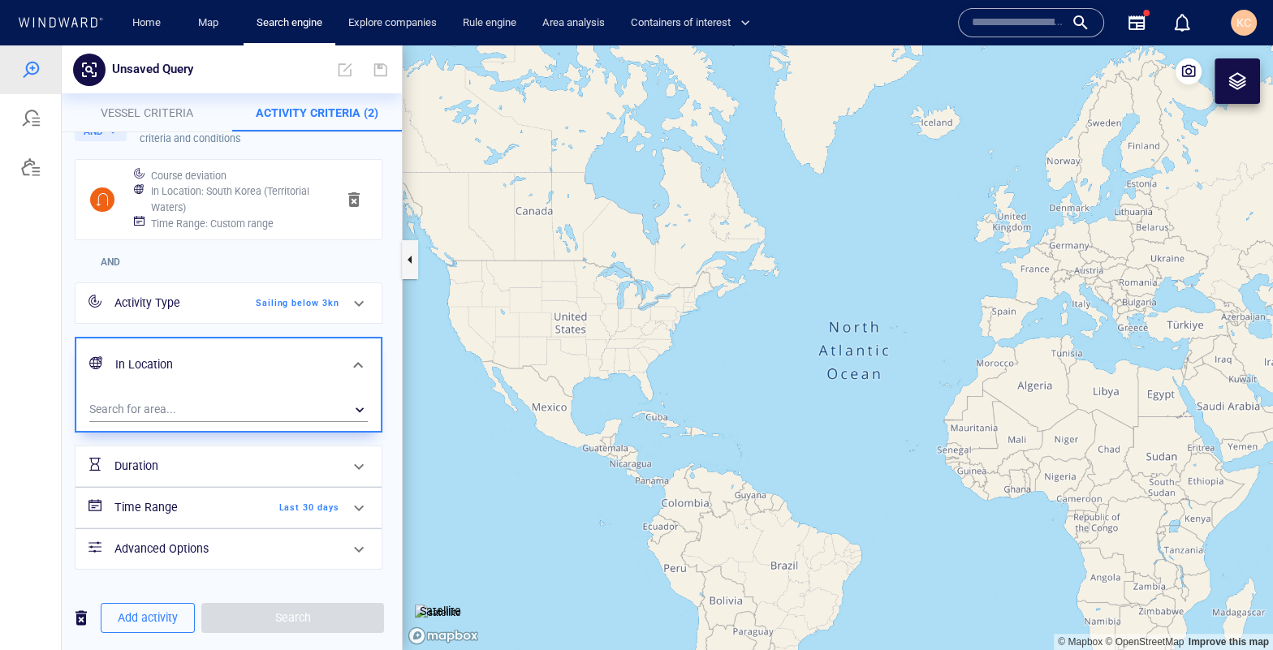
scroll to position [54, 0]
click at [223, 266] on div "AND" at bounding box center [228, 259] width 314 height 36
drag, startPoint x: 230, startPoint y: 507, endPoint x: 227, endPoint y: 516, distance: 9.3
click at [231, 507] on h6 "Time Range" at bounding box center [180, 505] width 132 height 20
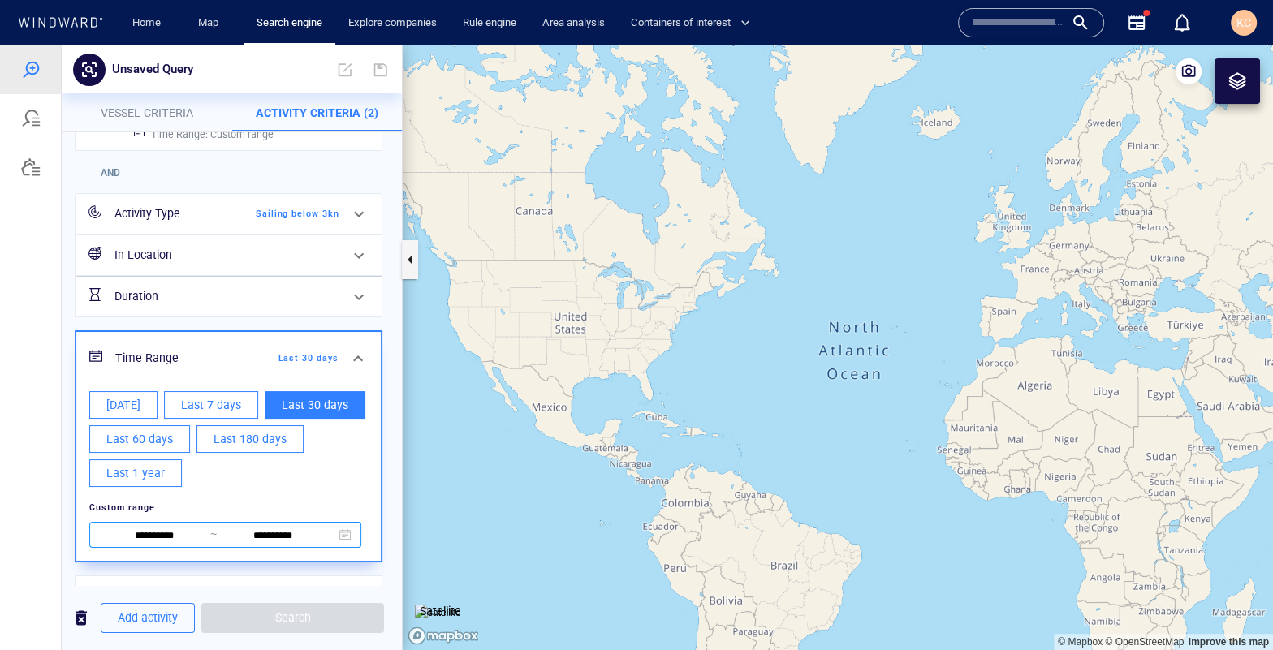
scroll to position [144, 0]
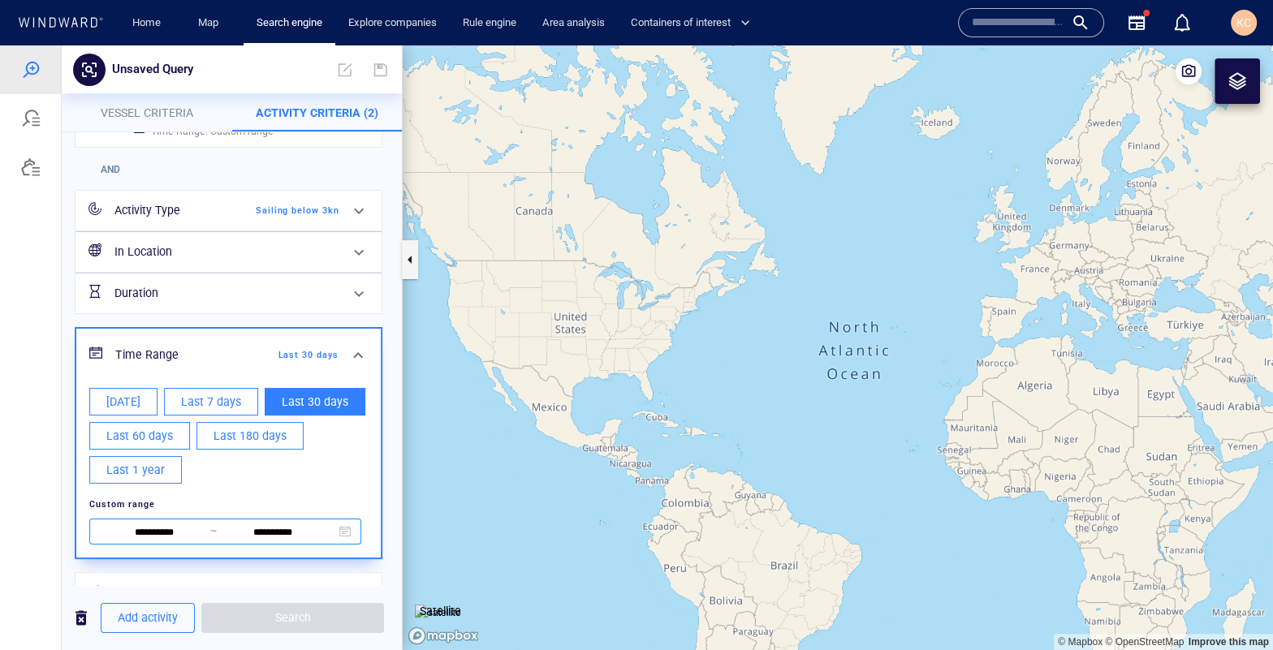
click at [171, 529] on input "**********" at bounding box center [154, 534] width 111 height 18
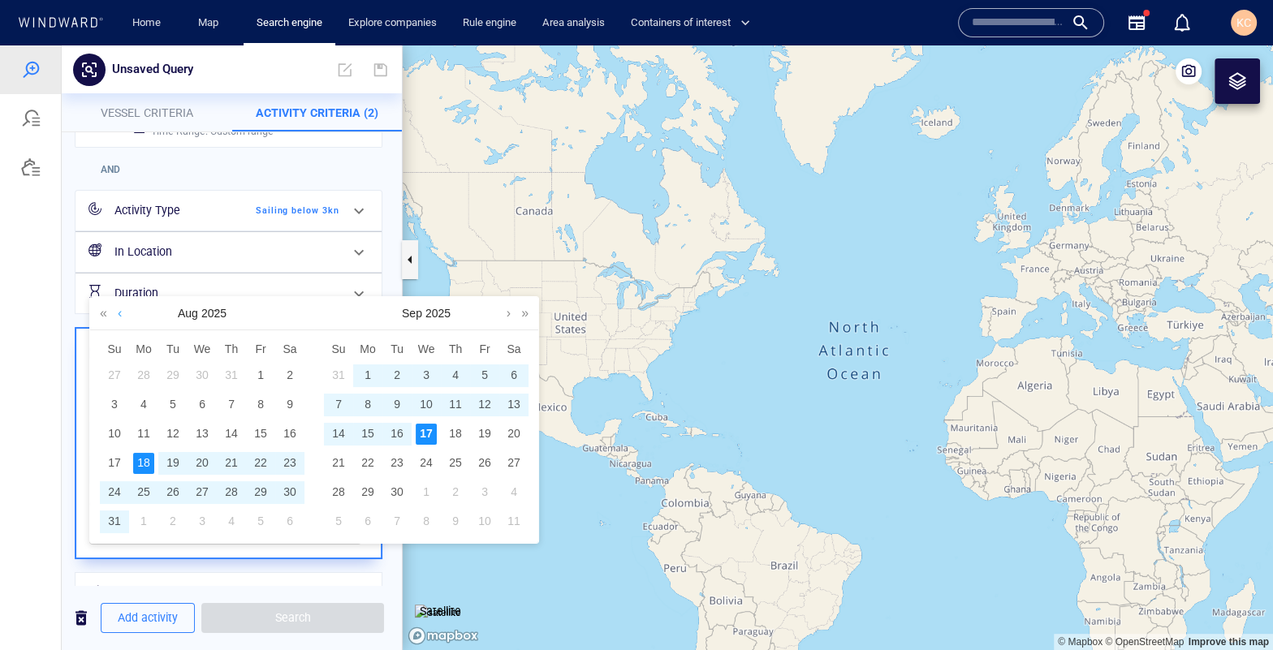
click at [120, 313] on link at bounding box center [120, 313] width 12 height 32
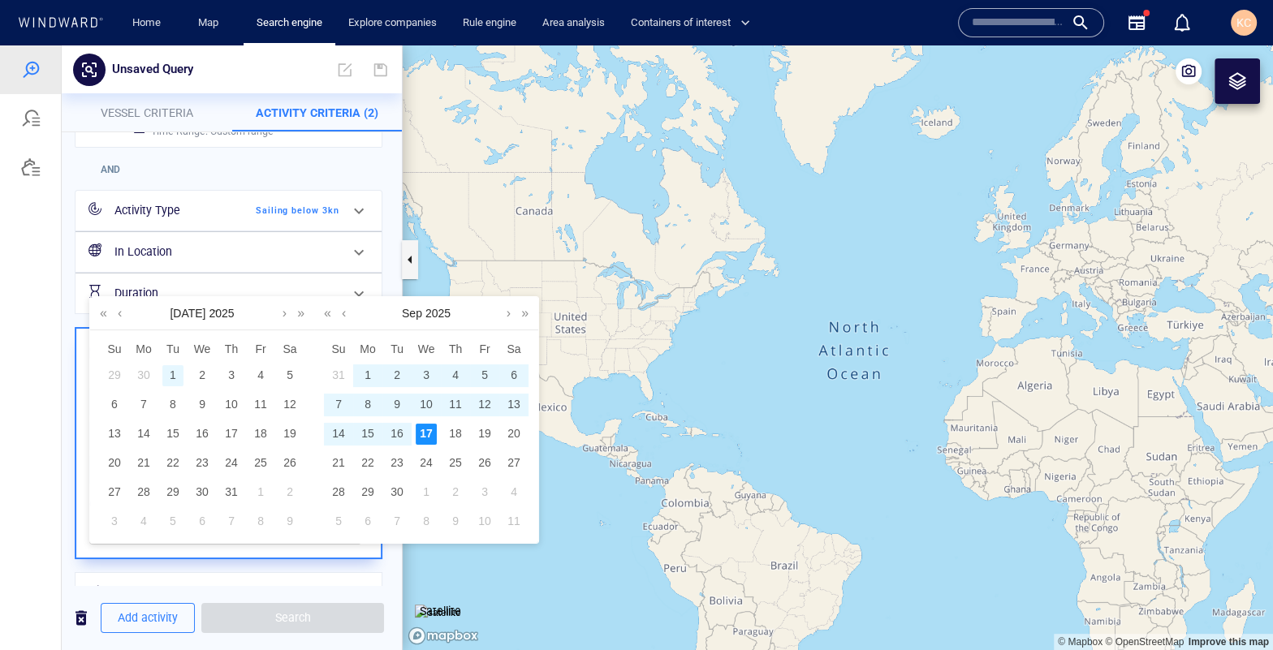
click at [170, 377] on div "1" at bounding box center [172, 375] width 21 height 21
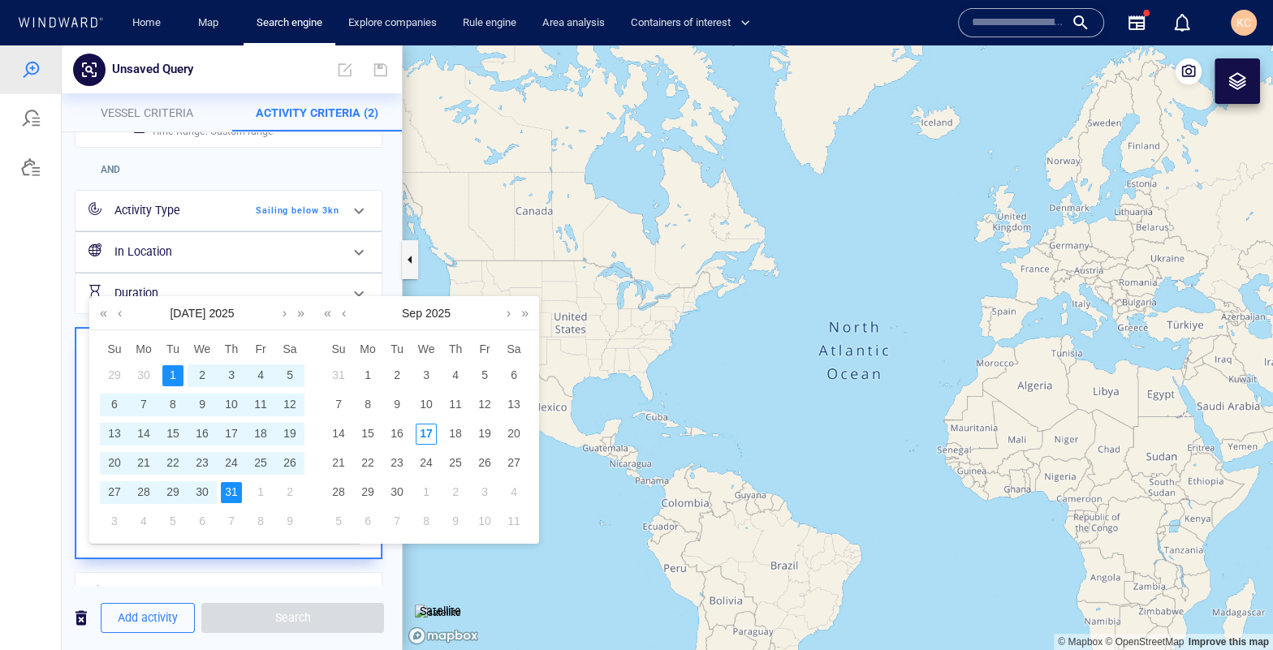
click at [233, 500] on div "31" at bounding box center [231, 492] width 21 height 21
type input "**********"
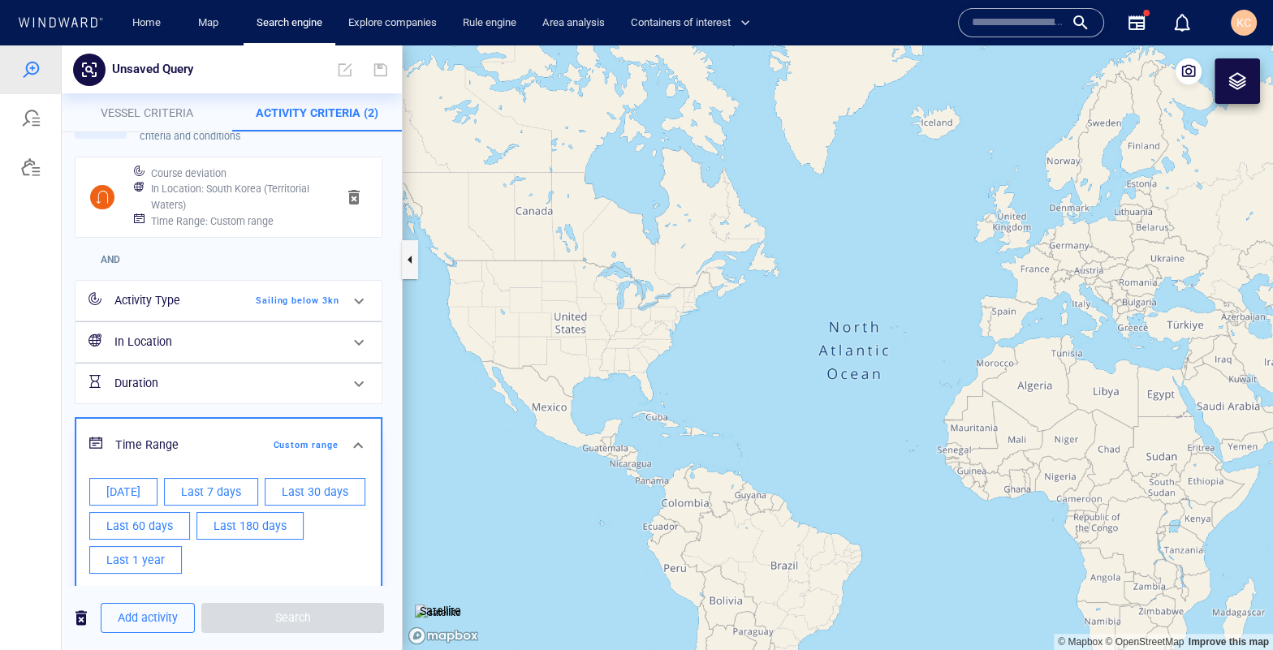
scroll to position [180, 0]
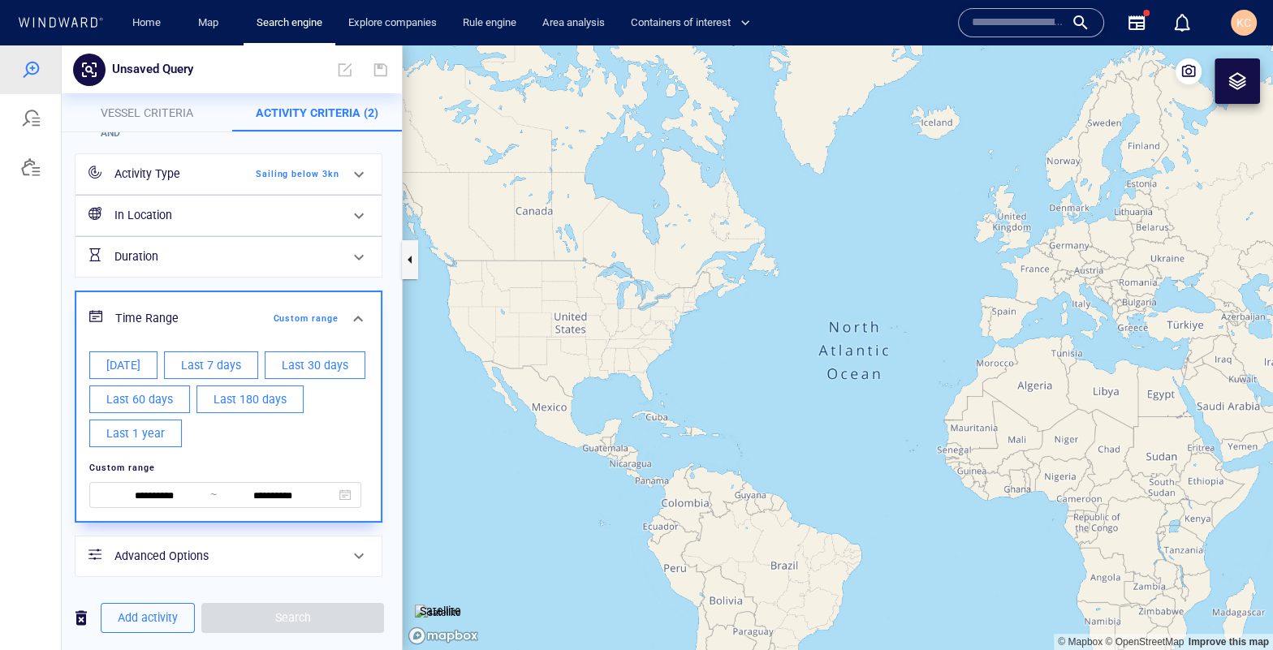
click at [153, 217] on h6 "In Location" at bounding box center [226, 215] width 225 height 20
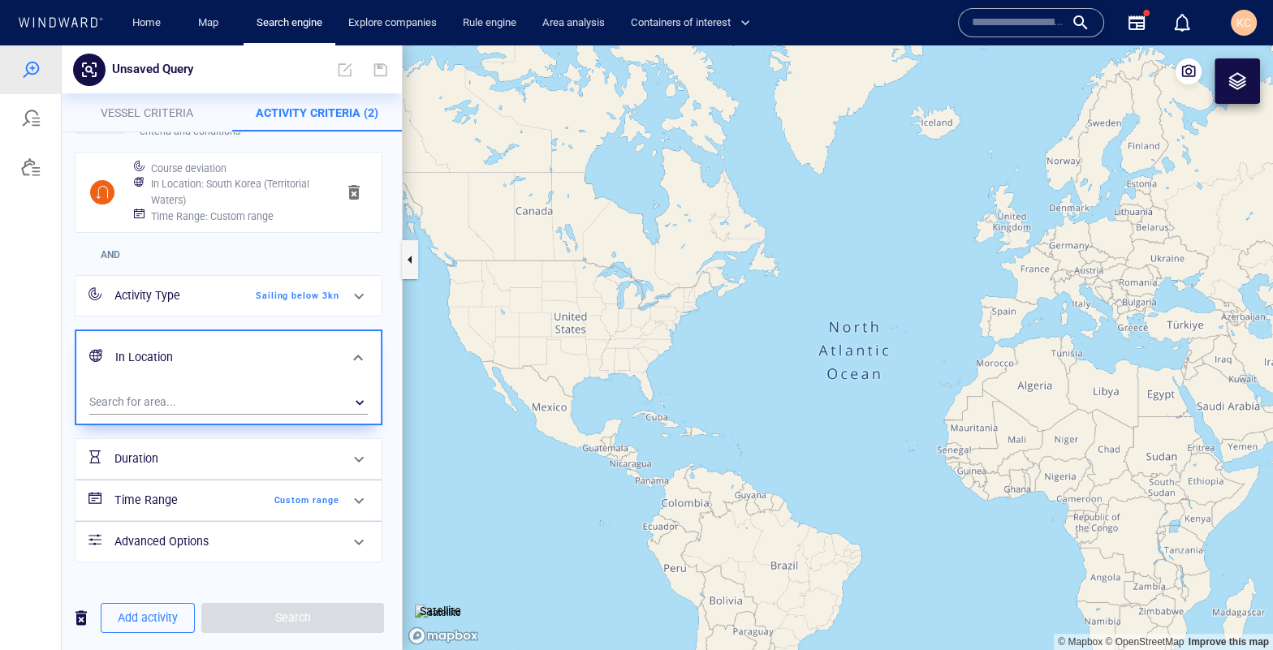
scroll to position [62, 0]
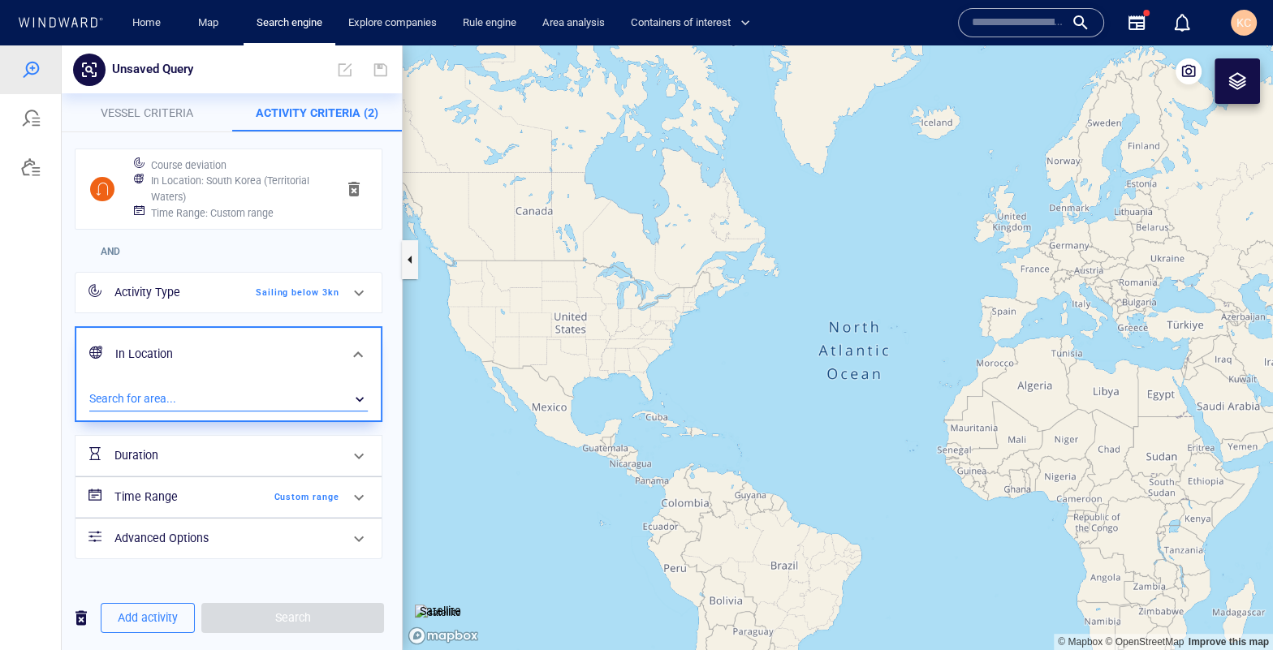
click at [143, 395] on div "​" at bounding box center [228, 399] width 279 height 24
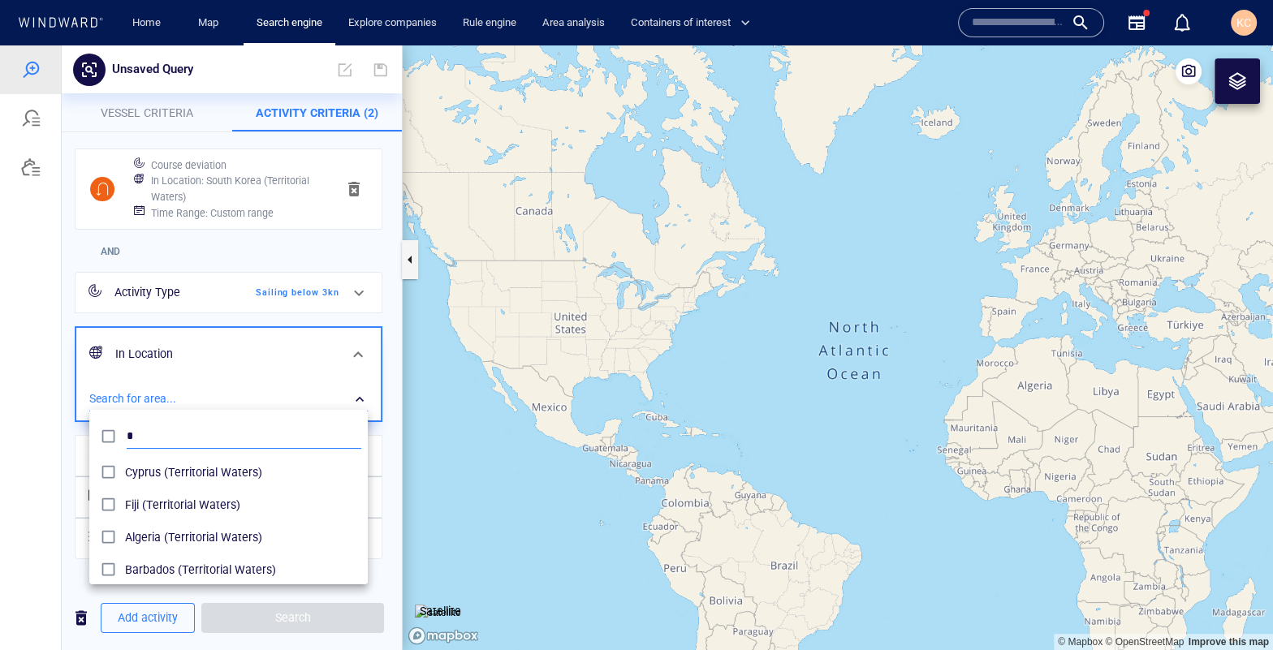
scroll to position [148, 265]
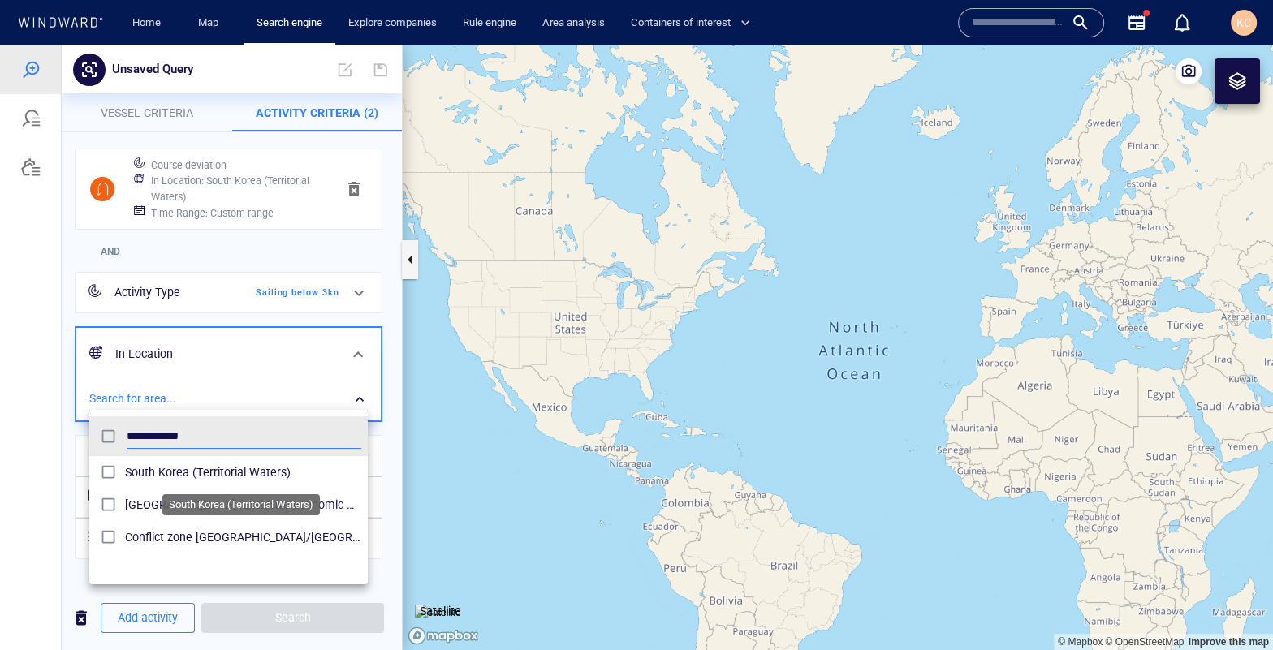
type input "**********"
click at [257, 470] on span "South Korea (Territorial Waters)" at bounding box center [243, 472] width 236 height 19
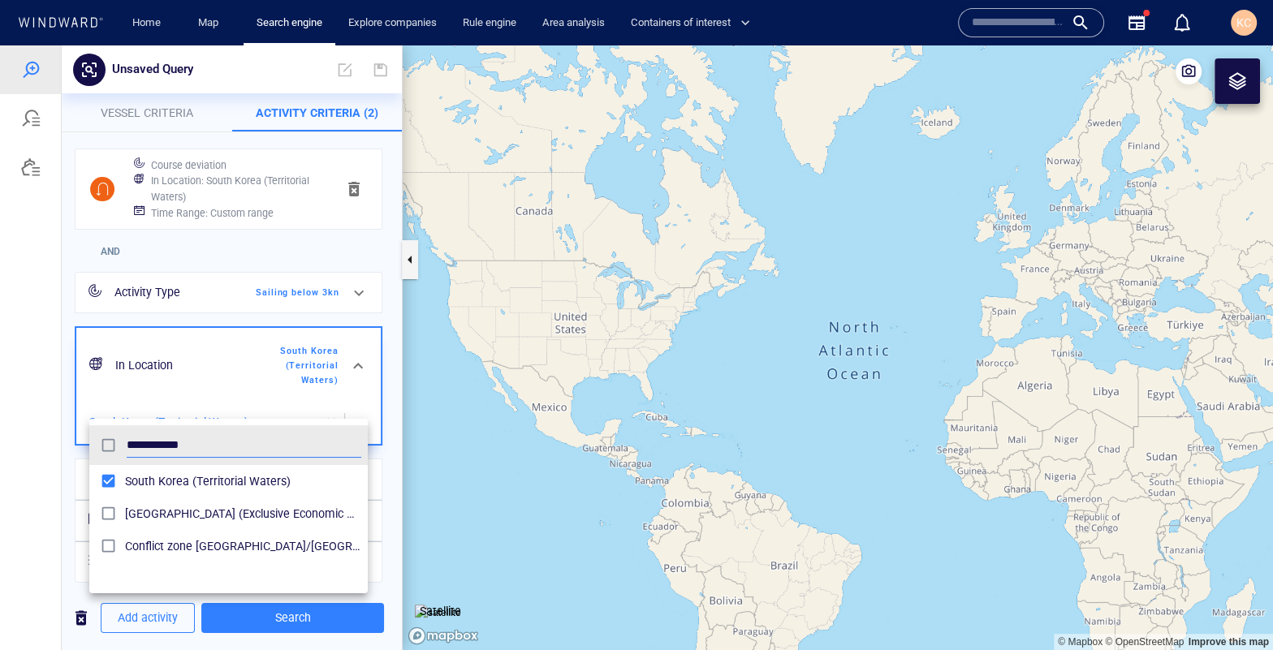
click at [249, 616] on div at bounding box center [636, 347] width 1273 height 605
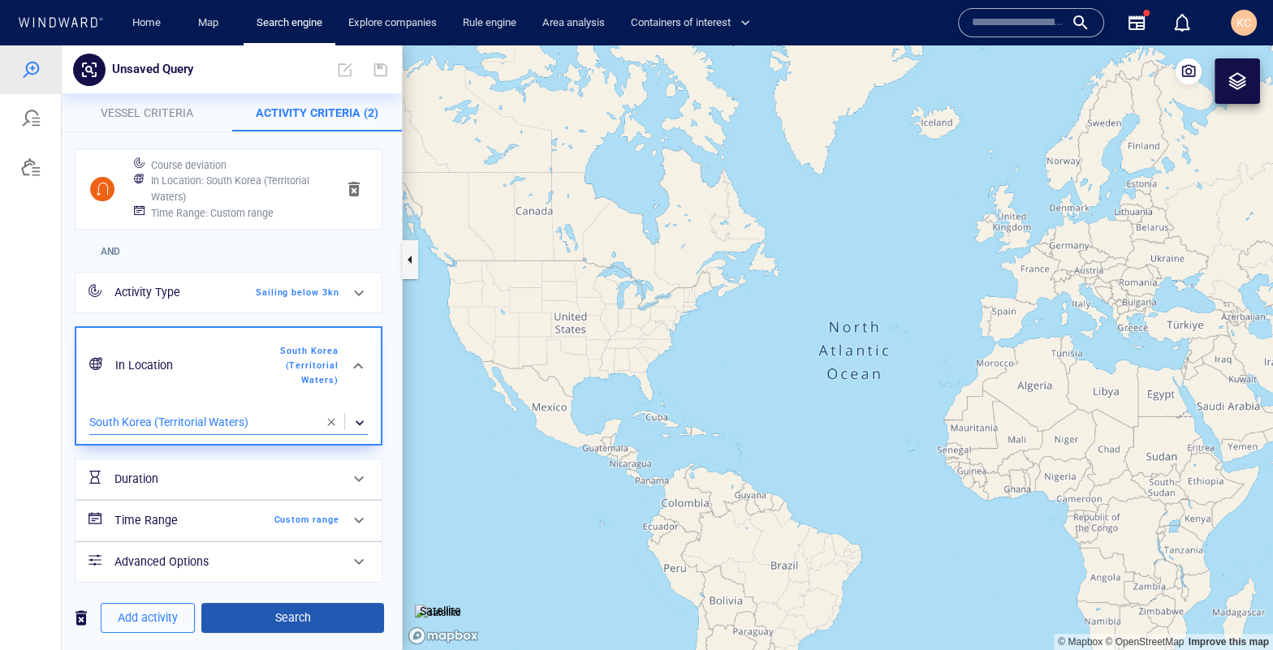
click at [306, 615] on span "Search" at bounding box center [292, 618] width 157 height 20
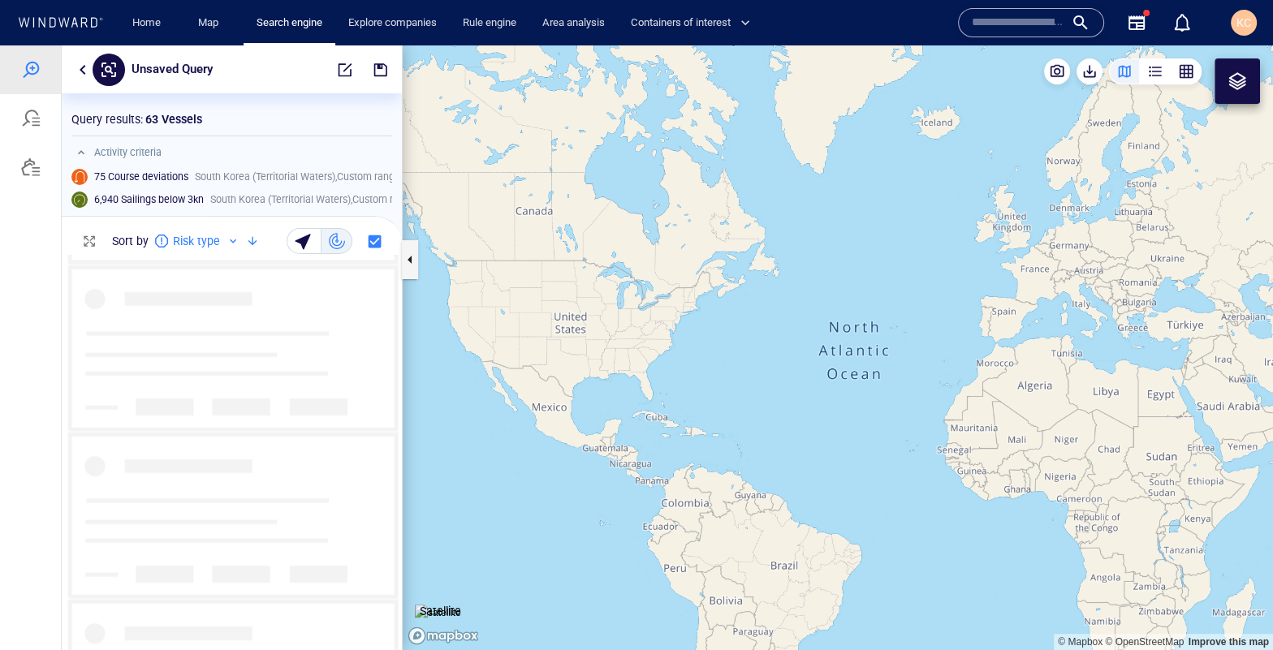
scroll to position [3158, 0]
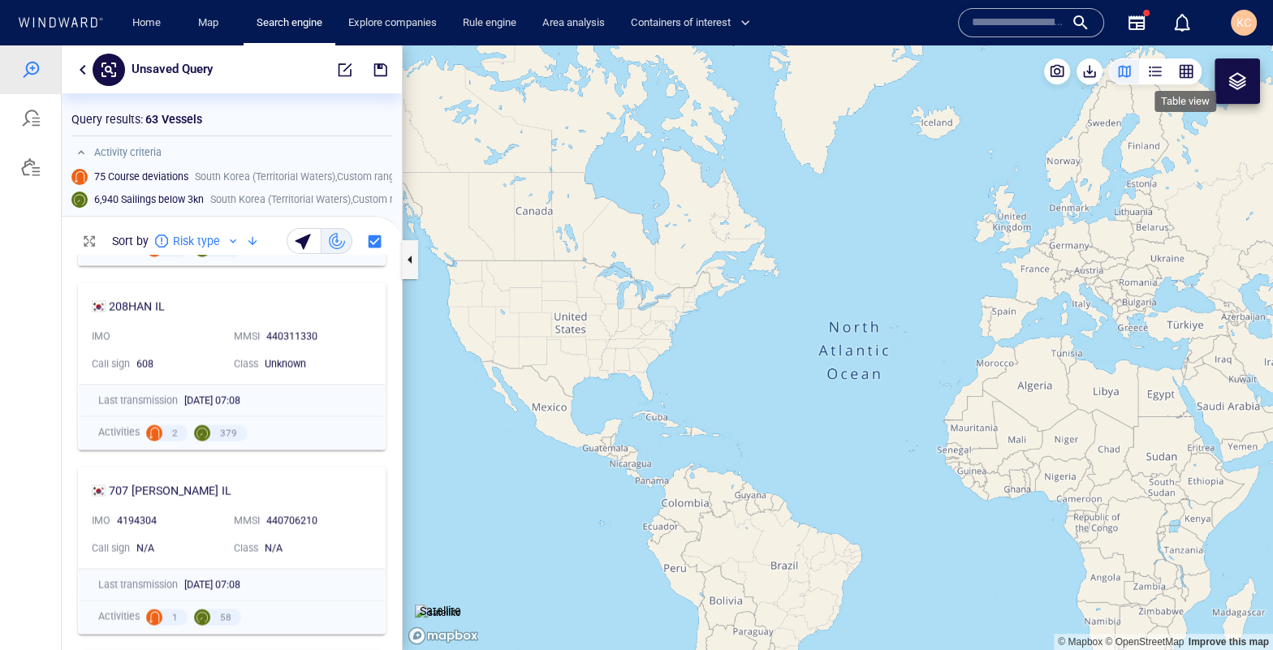
drag, startPoint x: 1188, startPoint y: 78, endPoint x: 1177, endPoint y: 73, distance: 12.4
click at [1187, 78] on div "button" at bounding box center [1186, 71] width 16 height 16
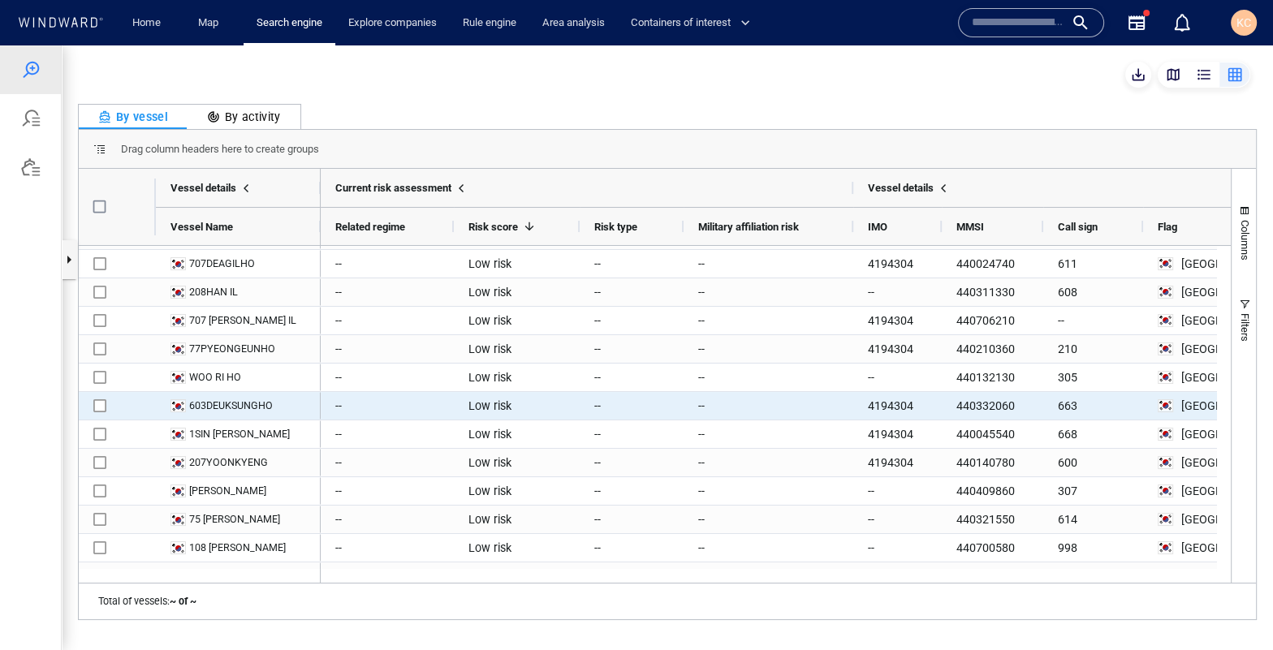
scroll to position [0, 0]
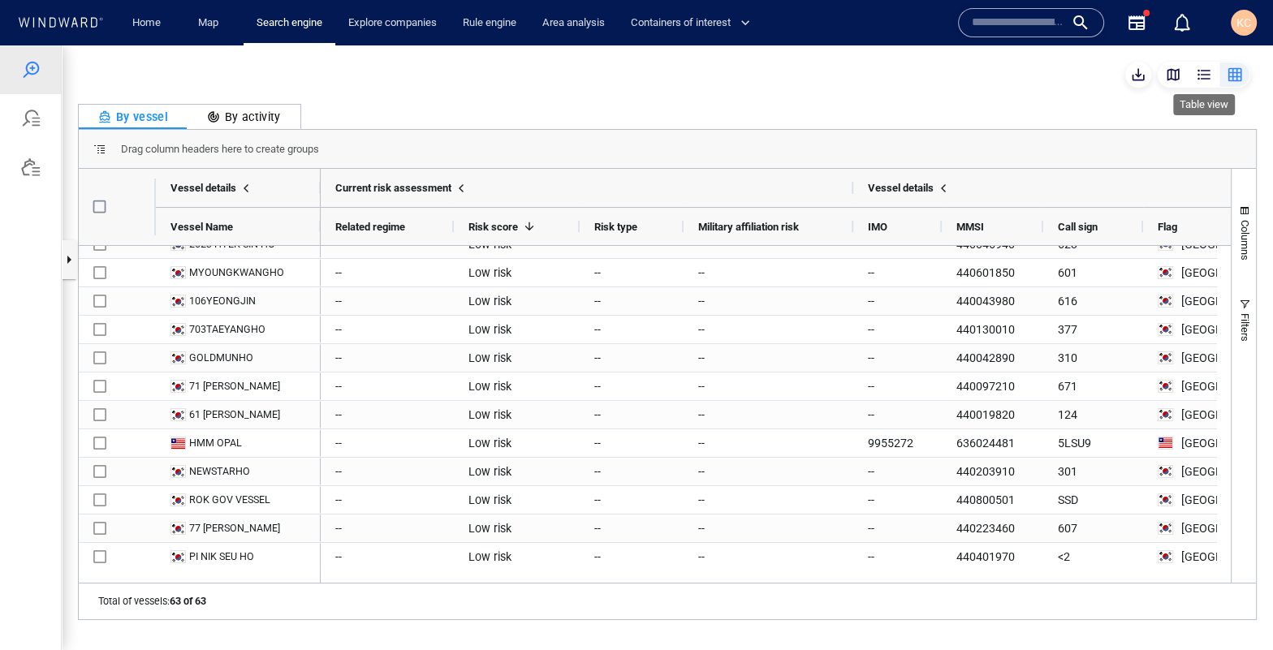
click at [1202, 78] on div "button" at bounding box center [1204, 75] width 16 height 16
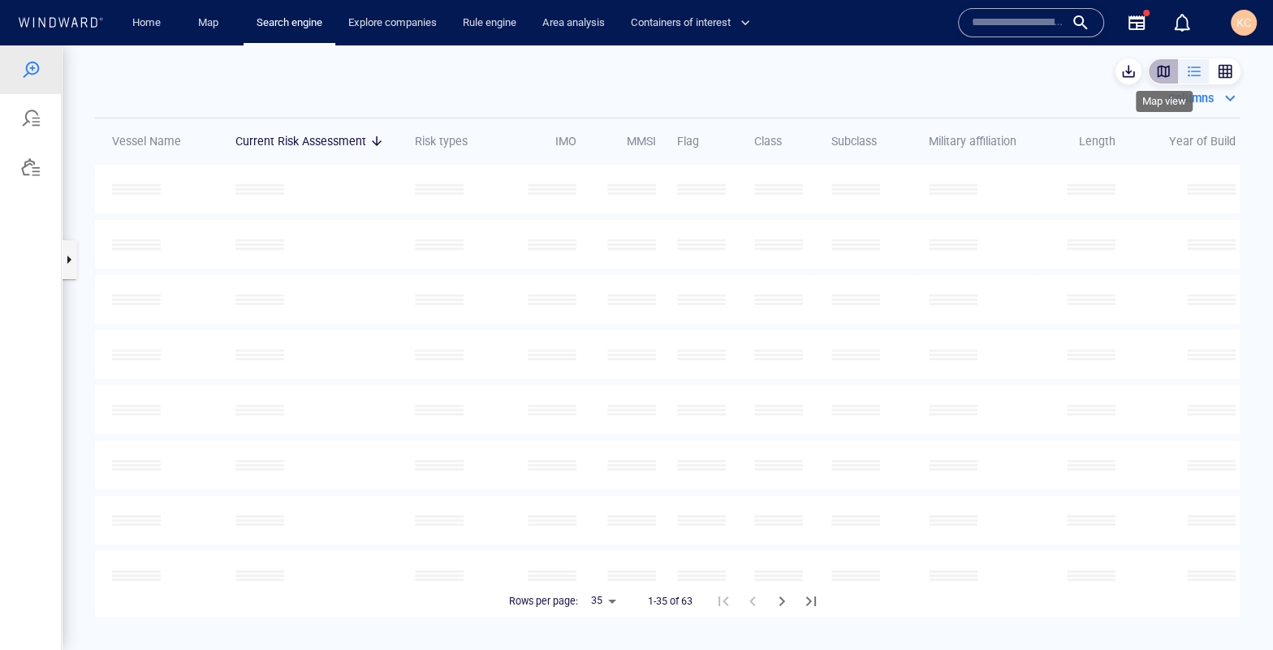
click at [1171, 72] on div "button" at bounding box center [1164, 71] width 16 height 16
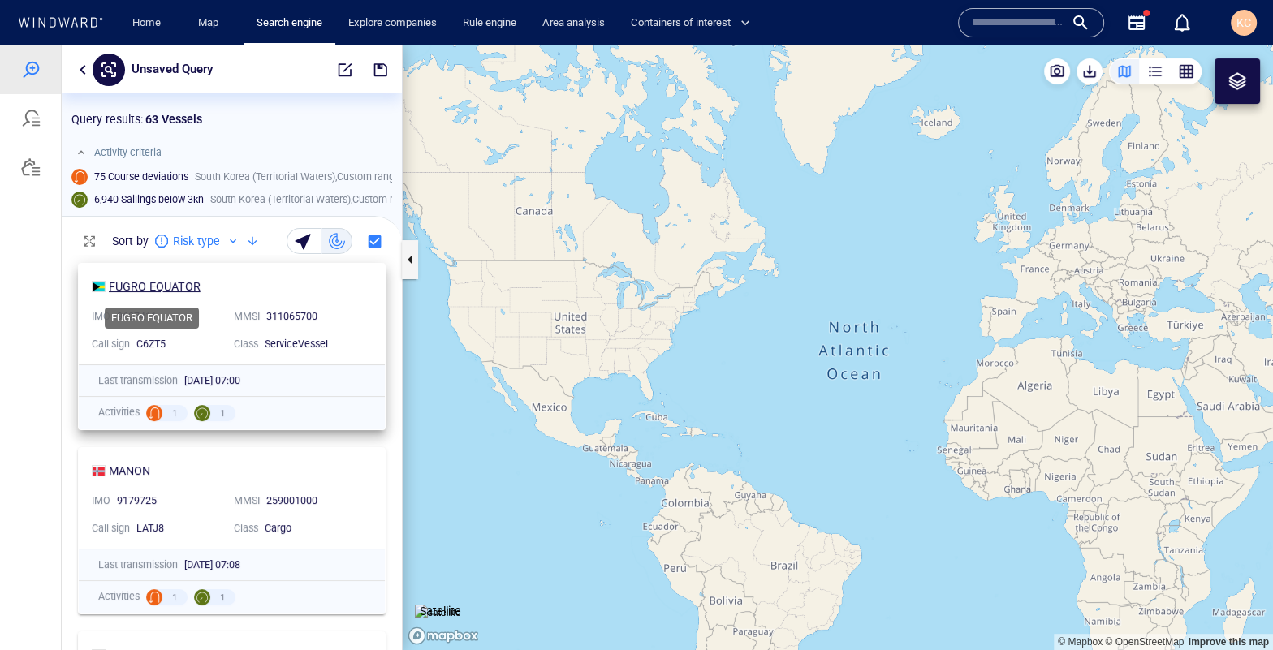
click at [162, 286] on div "FUGRO EQUATOR" at bounding box center [155, 286] width 92 height 19
